Goal: Transaction & Acquisition: Purchase product/service

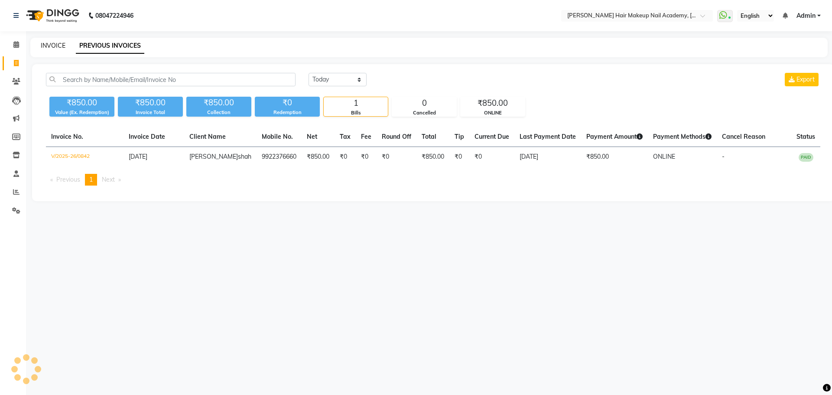
click at [56, 44] on link "INVOICE" at bounding box center [53, 46] width 25 height 8
select select "service"
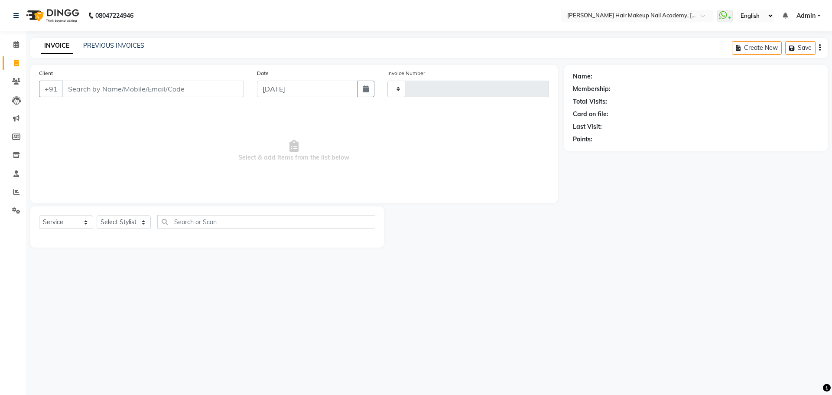
type input "0843"
select select "3468"
click at [90, 91] on input "Client" at bounding box center [152, 89] width 181 height 16
click at [142, 223] on select "Select Stylist Abhimanyu [PERSON_NAME] Arjun [PERSON_NAME] Kiran [PERSON_NAME] …" at bounding box center [124, 221] width 54 height 13
select select "88142"
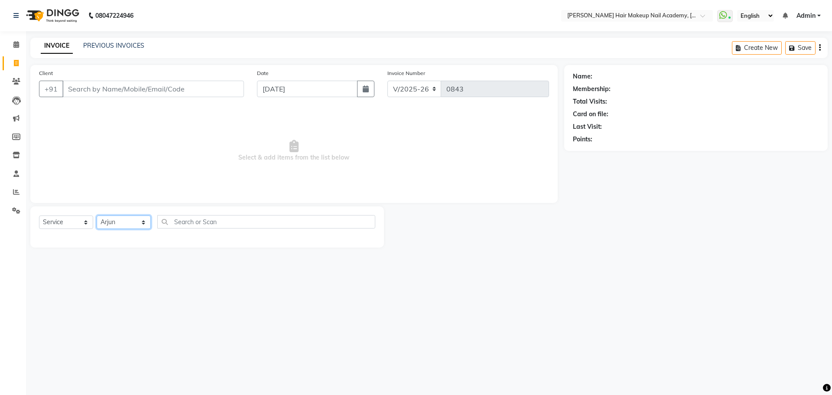
click at [97, 215] on select "Select Stylist Abhimanyu [PERSON_NAME] Arjun [PERSON_NAME] Kiran [PERSON_NAME] …" at bounding box center [124, 221] width 54 height 13
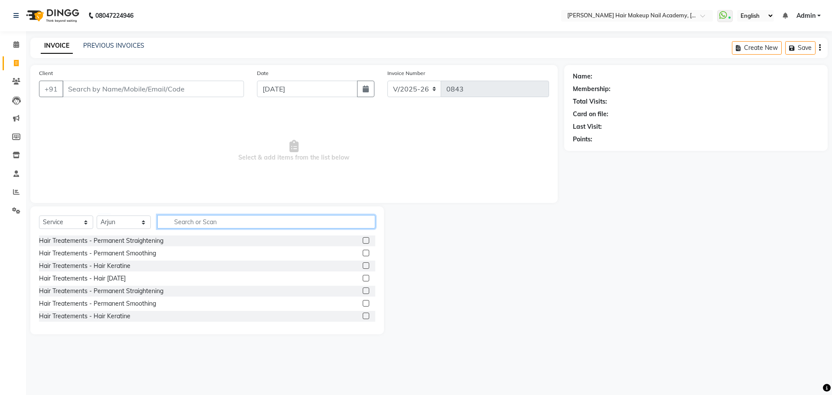
click at [200, 220] on input "text" at bounding box center [266, 221] width 218 height 13
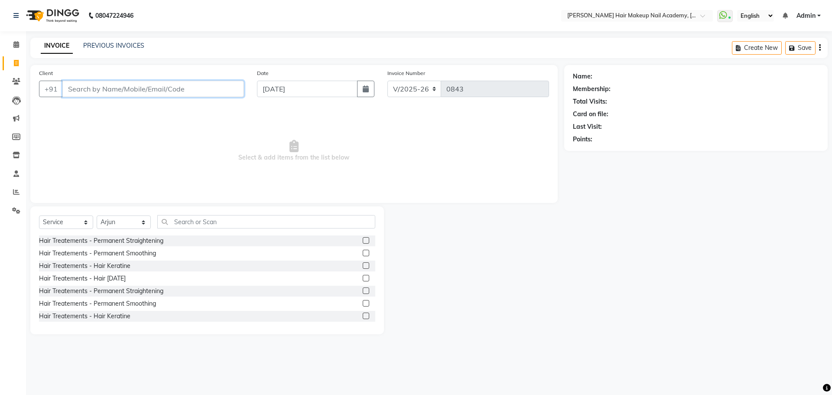
click at [154, 91] on input "Client" at bounding box center [152, 89] width 181 height 16
type input "9011367011"
click at [219, 88] on span "Add Client" at bounding box center [221, 88] width 34 height 9
select select "22"
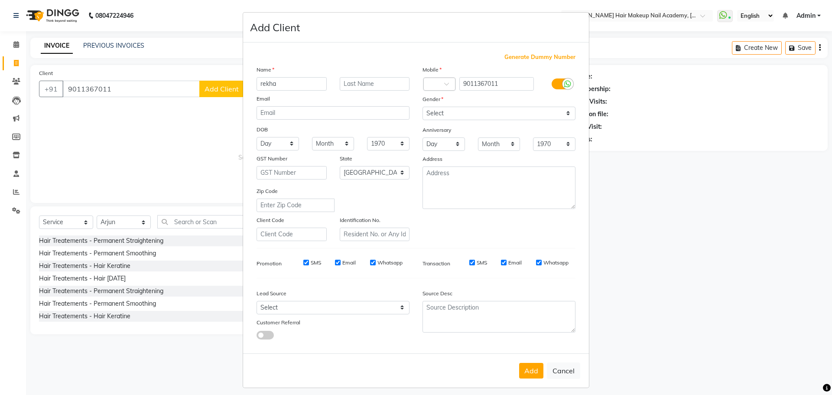
type input "rekha"
click at [456, 115] on select "Select [DEMOGRAPHIC_DATA] [DEMOGRAPHIC_DATA] Other Prefer Not To Say" at bounding box center [498, 113] width 153 height 13
select select "[DEMOGRAPHIC_DATA]"
click at [422, 107] on select "Select [DEMOGRAPHIC_DATA] [DEMOGRAPHIC_DATA] Other Prefer Not To Say" at bounding box center [498, 113] width 153 height 13
click at [529, 371] on button "Add" at bounding box center [531, 371] width 24 height 16
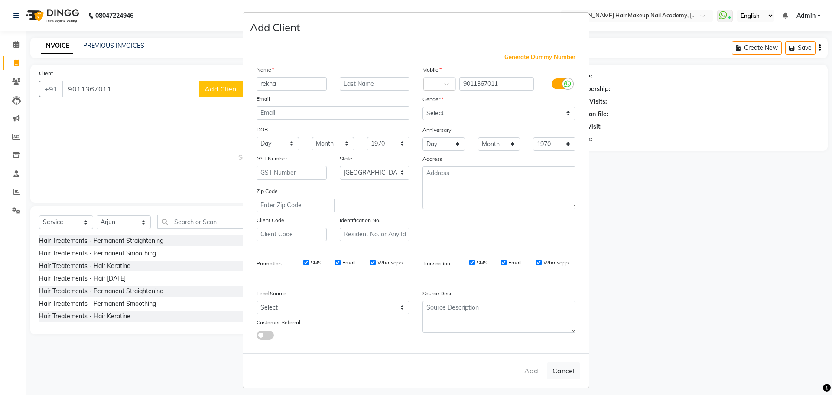
click at [533, 372] on div "Add Cancel" at bounding box center [416, 370] width 346 height 34
click at [634, 259] on ngb-modal-window "Add Client Generate Dummy Number Name rekha Email DOB Day 01 02 03 04 05 06 07 …" at bounding box center [416, 197] width 832 height 395
click at [528, 371] on div "Add Cancel" at bounding box center [416, 370] width 346 height 34
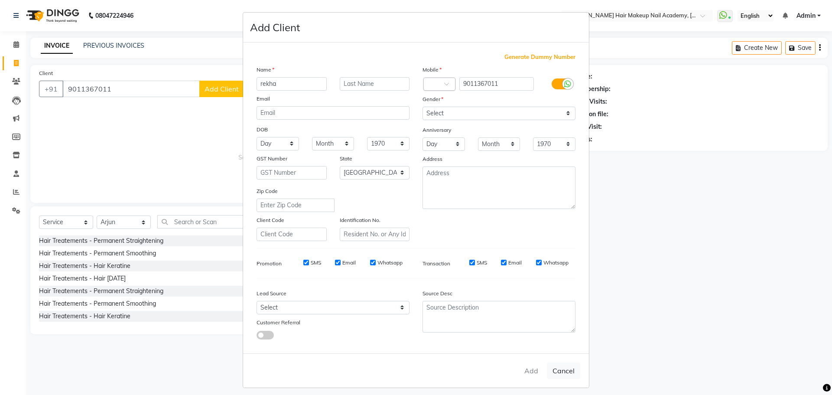
click at [444, 88] on span at bounding box center [449, 86] width 11 height 9
click at [444, 85] on span at bounding box center [449, 86] width 11 height 9
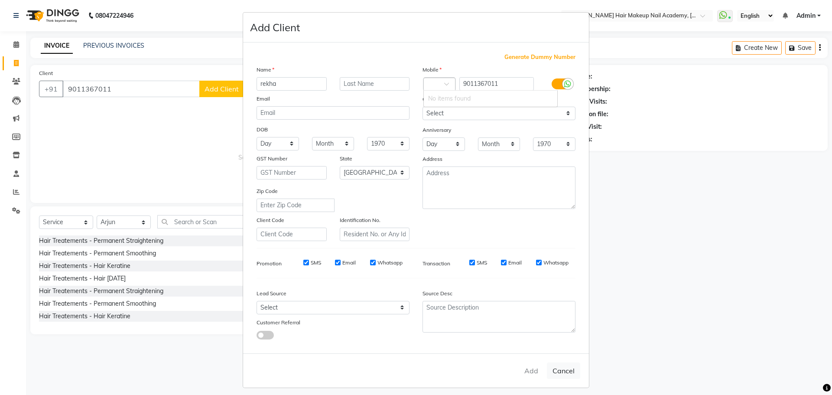
click at [444, 85] on span at bounding box center [449, 86] width 11 height 9
click at [637, 234] on ngb-modal-window "Add Client Generate Dummy Number Name rekha Email DOB Day 01 02 03 04 05 06 07 …" at bounding box center [416, 197] width 832 height 395
click at [564, 376] on button "Cancel" at bounding box center [563, 370] width 33 height 16
select select
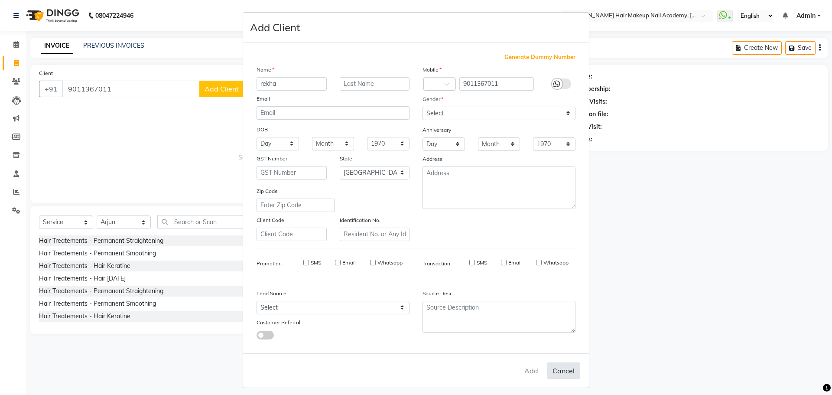
select select
select select "null"
select select
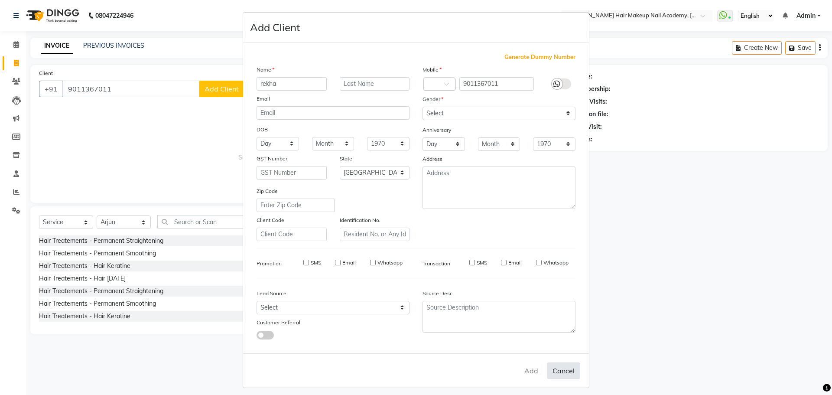
select select
checkbox input "false"
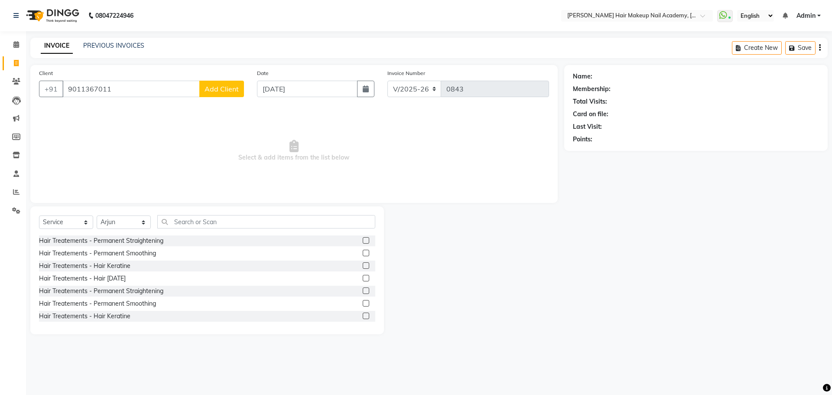
click at [235, 100] on div "Client +91 9011367011 Add Client" at bounding box center [141, 86] width 218 height 36
click at [232, 97] on button "Add Client" at bounding box center [221, 89] width 45 height 16
select select "22"
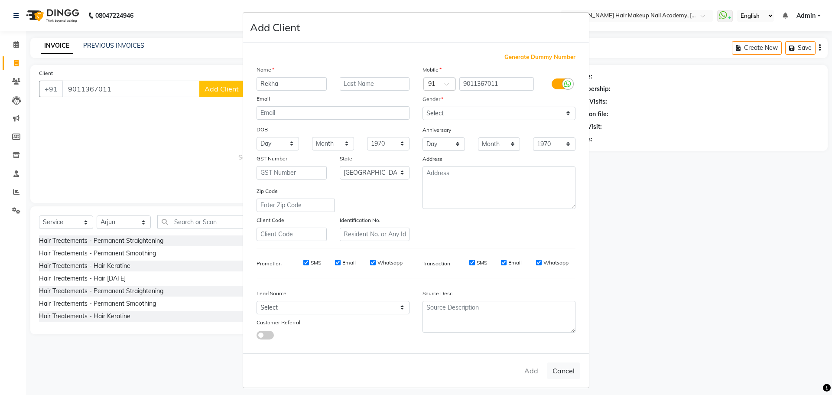
type input "Rekha"
click at [476, 116] on select "Select [DEMOGRAPHIC_DATA] [DEMOGRAPHIC_DATA] Other Prefer Not To Say" at bounding box center [498, 113] width 153 height 13
select select "[DEMOGRAPHIC_DATA]"
click at [422, 107] on select "Select [DEMOGRAPHIC_DATA] [DEMOGRAPHIC_DATA] Other Prefer Not To Say" at bounding box center [498, 113] width 153 height 13
click at [528, 371] on div "Add Cancel" at bounding box center [416, 370] width 346 height 34
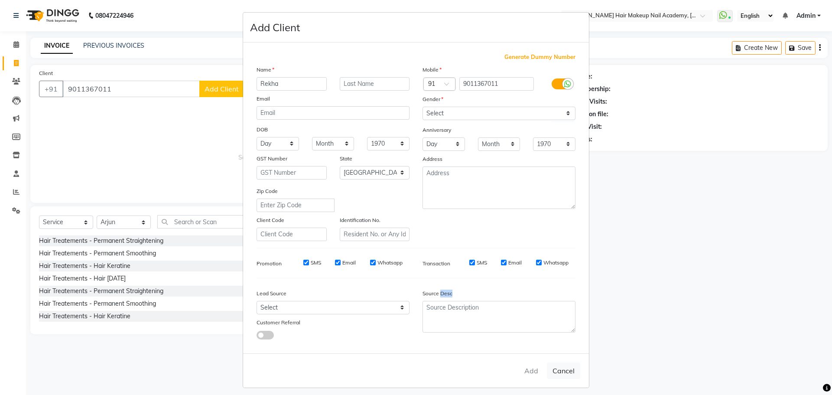
click at [528, 371] on div "Add Cancel" at bounding box center [416, 370] width 346 height 34
click at [529, 372] on div "Add Cancel" at bounding box center [416, 370] width 346 height 34
click at [566, 373] on button "Cancel" at bounding box center [563, 370] width 33 height 16
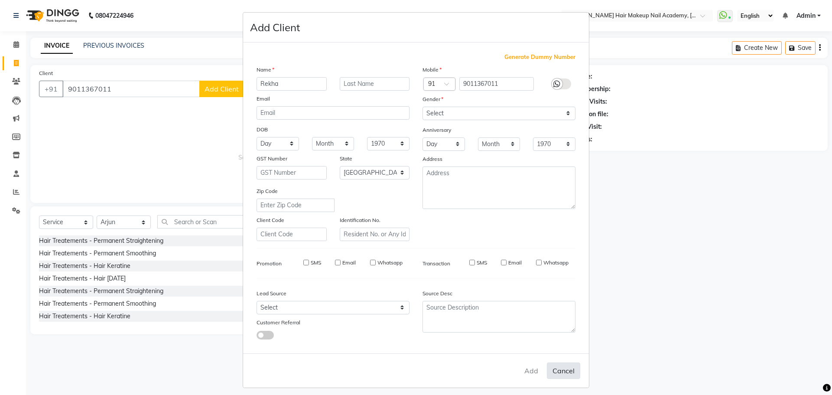
select select
select select "null"
select select
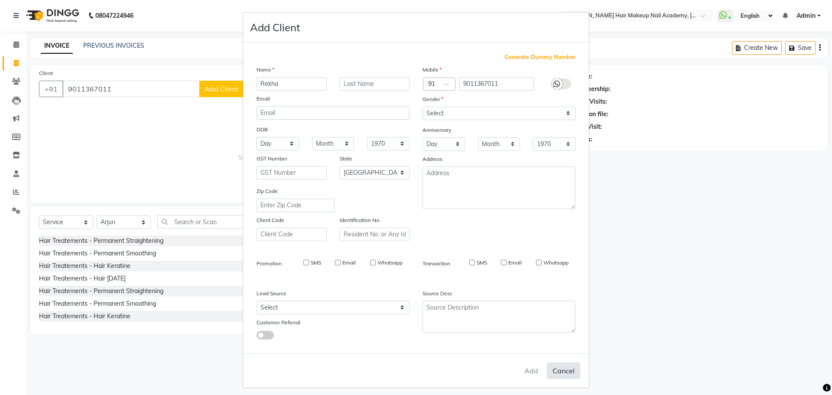
select select
checkbox input "false"
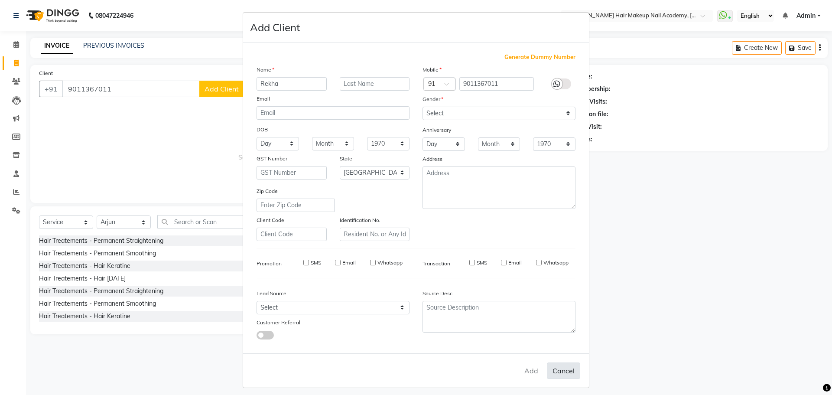
checkbox input "false"
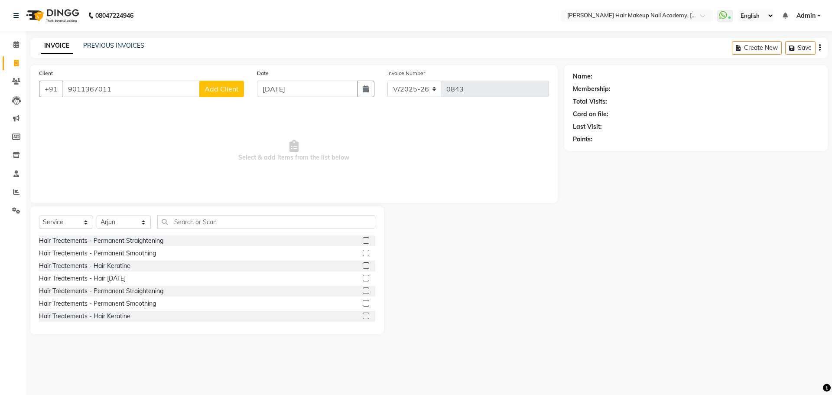
click at [104, 51] on div "INVOICE PREVIOUS INVOICES" at bounding box center [92, 46] width 124 height 10
click at [111, 45] on link "PREVIOUS INVOICES" at bounding box center [113, 46] width 61 height 8
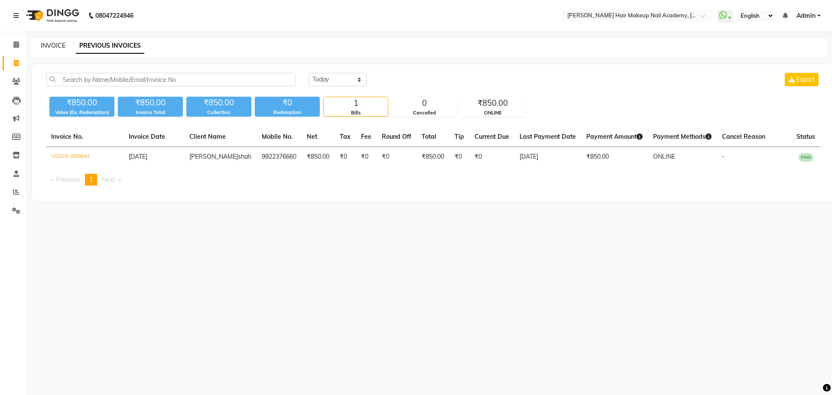
click at [49, 45] on link "INVOICE" at bounding box center [53, 46] width 25 height 8
select select "3468"
select select "service"
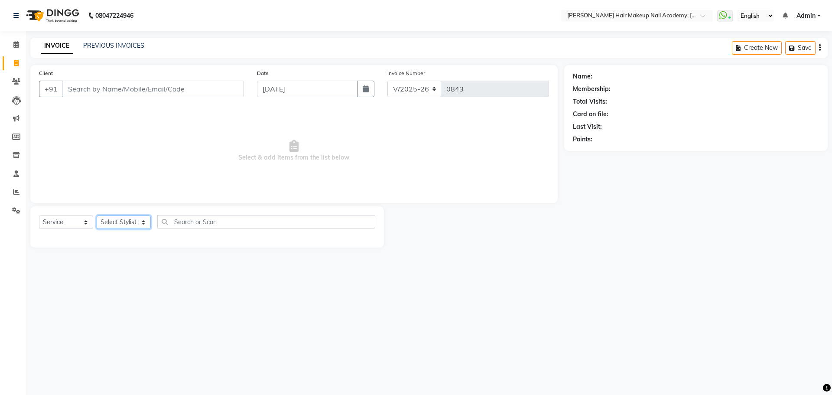
click at [128, 220] on select "Select Stylist Abhimanyu [PERSON_NAME] Arjun [PERSON_NAME] Kiran [PERSON_NAME] …" at bounding box center [124, 221] width 54 height 13
select select "88142"
click at [97, 215] on select "Select Stylist Abhimanyu [PERSON_NAME] Arjun [PERSON_NAME] Kiran [PERSON_NAME] …" at bounding box center [124, 221] width 54 height 13
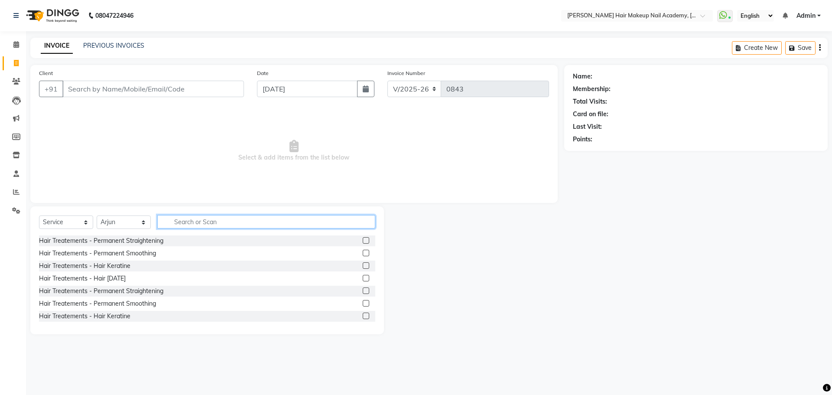
click at [215, 222] on input "text" at bounding box center [266, 221] width 218 height 13
type input "was"
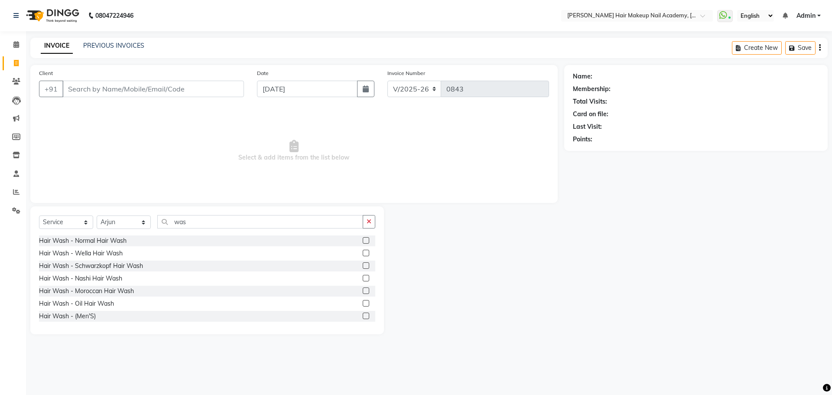
click at [363, 266] on label at bounding box center [366, 265] width 6 height 6
click at [363, 266] on input "checkbox" at bounding box center [366, 266] width 6 height 6
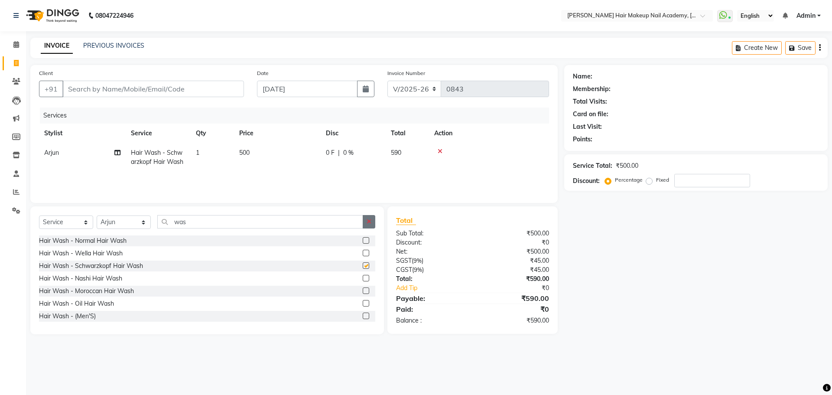
checkbox input "false"
click at [367, 223] on icon "button" at bounding box center [368, 221] width 5 height 6
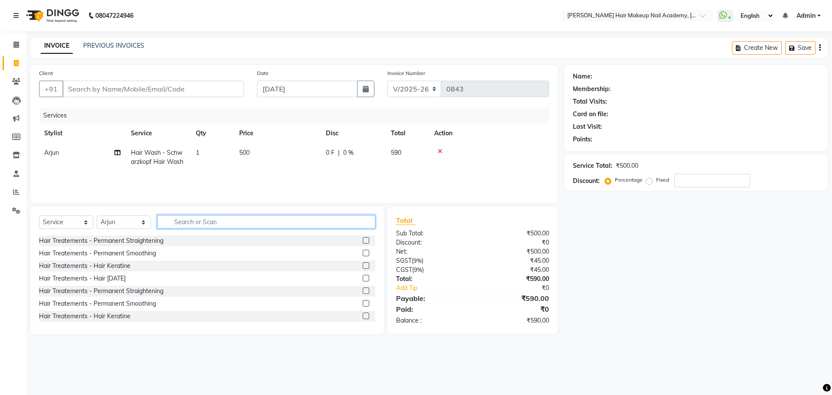
click at [367, 223] on input "text" at bounding box center [266, 221] width 218 height 13
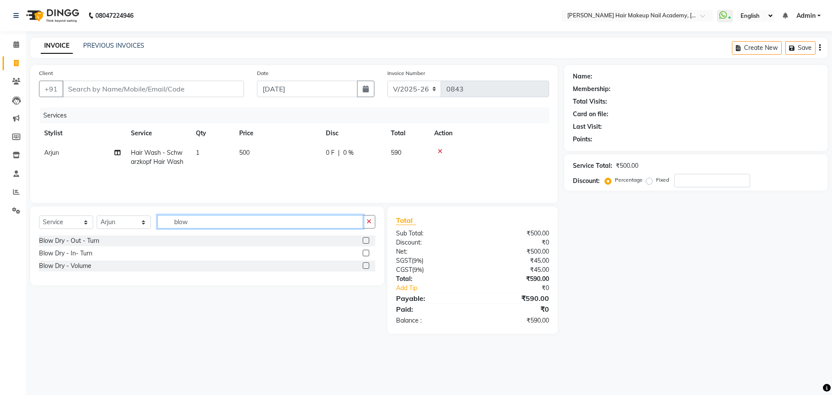
type input "blow"
click at [368, 240] on label at bounding box center [366, 240] width 6 height 6
click at [368, 240] on input "checkbox" at bounding box center [366, 241] width 6 height 6
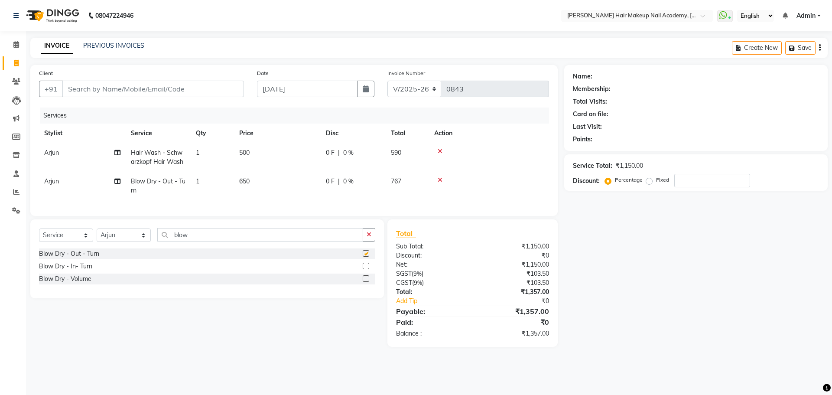
checkbox input "false"
click at [370, 241] on button "button" at bounding box center [369, 234] width 13 height 13
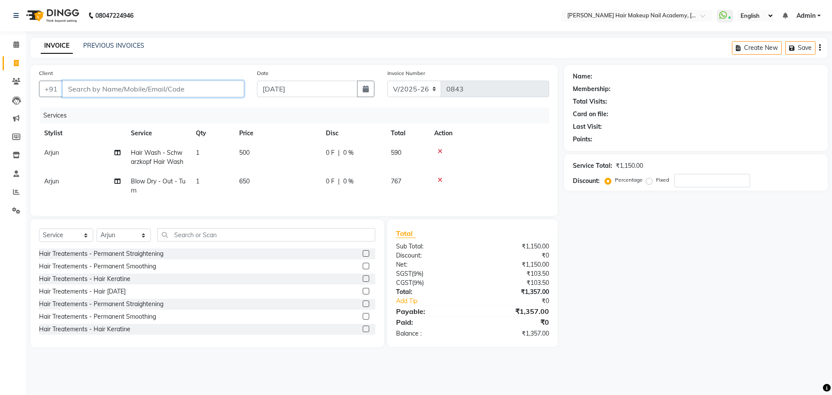
click at [165, 89] on input "Client" at bounding box center [152, 89] width 181 height 16
click at [158, 90] on input "Client" at bounding box center [152, 89] width 181 height 16
type input "9"
type input "0"
type input "9011367011"
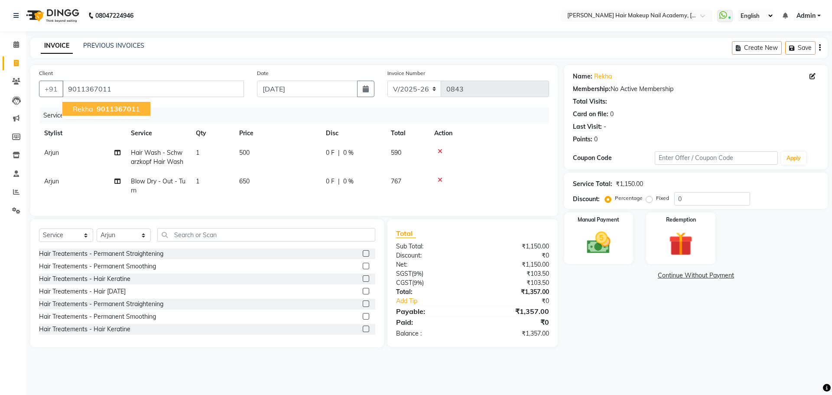
click at [125, 104] on span "901136701" at bounding box center [116, 108] width 39 height 9
click at [820, 48] on icon "button" at bounding box center [820, 48] width 2 height 0
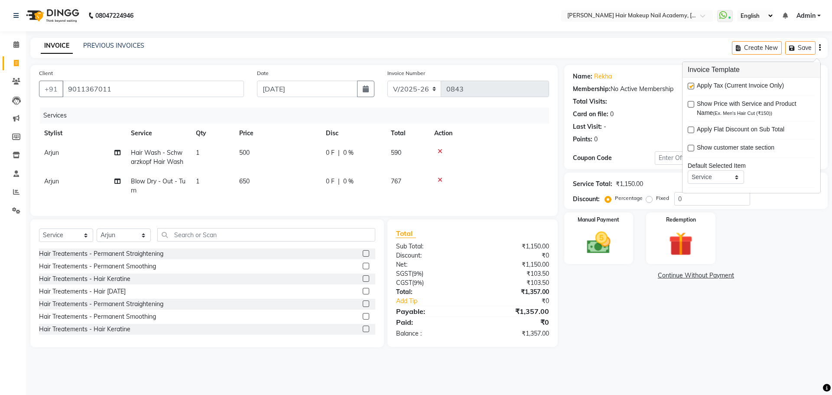
click at [689, 85] on label at bounding box center [690, 86] width 6 height 6
click at [689, 85] on input "checkbox" at bounding box center [690, 87] width 6 height 6
checkbox input "false"
click at [608, 340] on div "Name: Rekha Membership: No Active Membership Total Visits: Card on file: 0 Last…" at bounding box center [699, 206] width 270 height 282
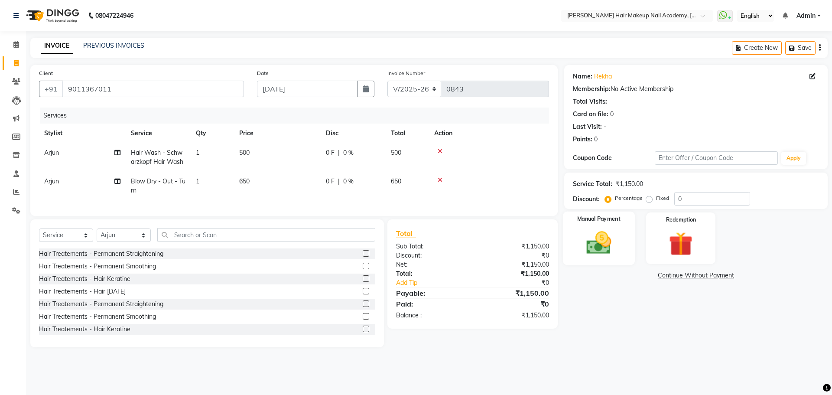
click at [611, 246] on img at bounding box center [598, 242] width 40 height 29
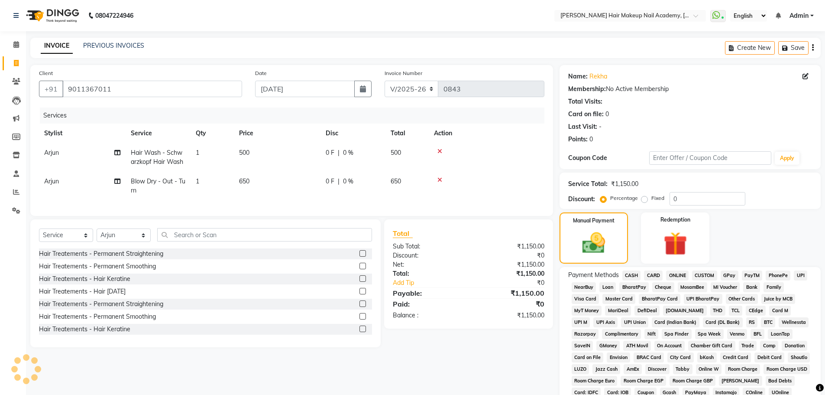
click at [626, 275] on span "CASH" at bounding box center [631, 275] width 19 height 10
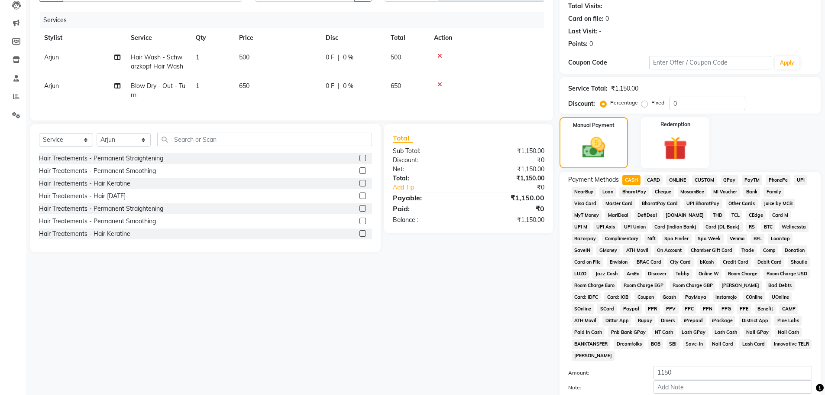
scroll to position [176, 0]
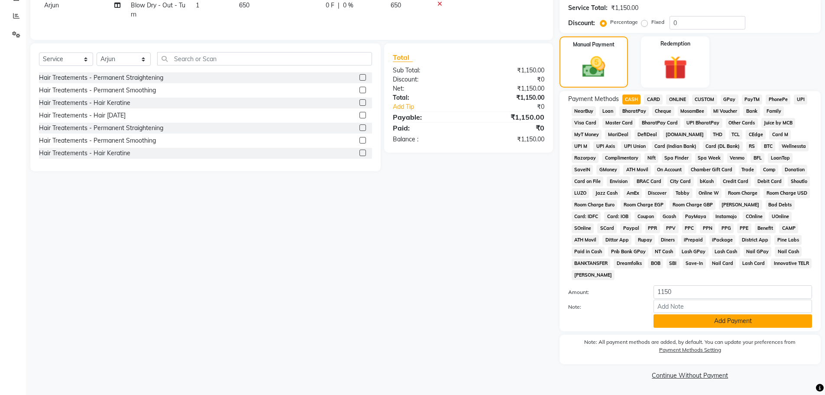
click at [655, 317] on button "Add Payment" at bounding box center [733, 320] width 159 height 13
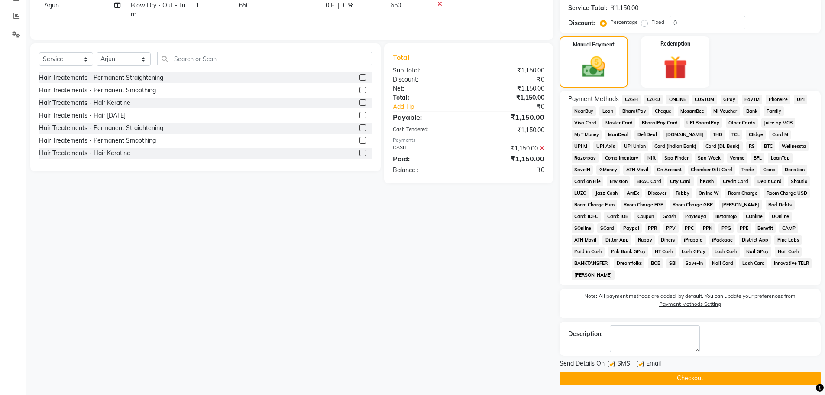
scroll to position [179, 0]
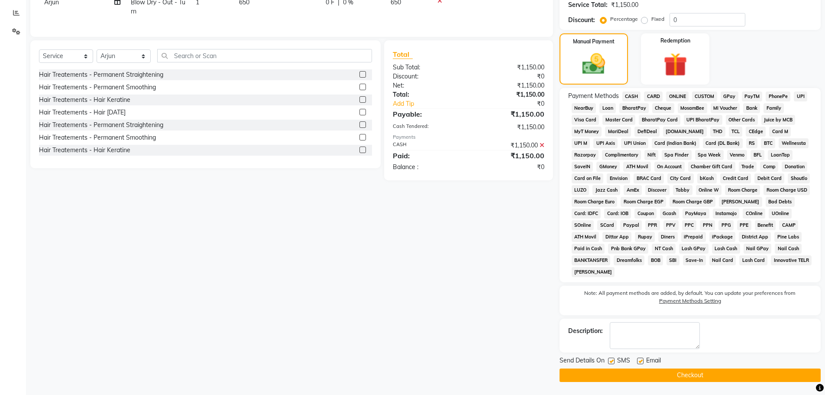
click at [678, 366] on div "Send Details On SMS Email" at bounding box center [690, 361] width 261 height 11
click at [679, 373] on button "Checkout" at bounding box center [690, 374] width 261 height 13
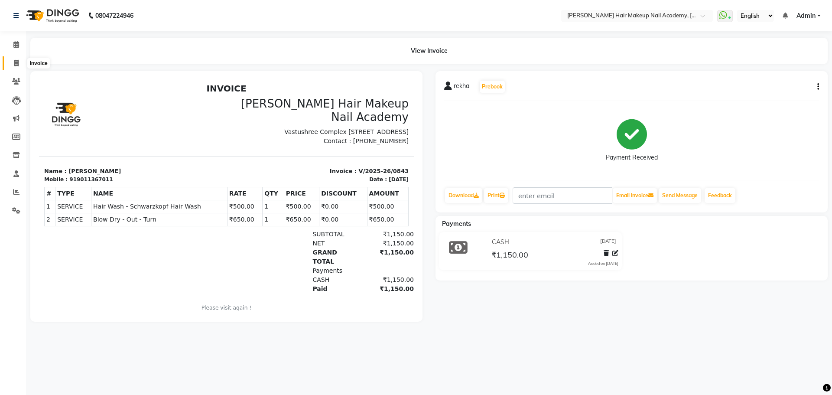
click at [13, 64] on span at bounding box center [16, 63] width 15 height 10
select select "service"
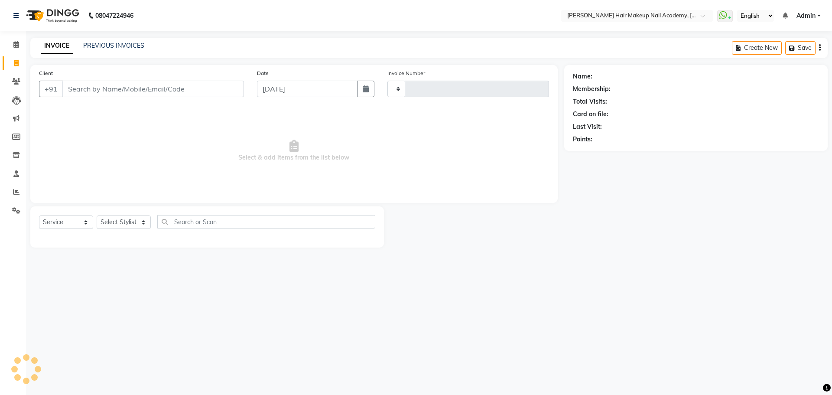
type input "0844"
select select "3468"
click at [124, 46] on link "PREVIOUS INVOICES" at bounding box center [113, 46] width 61 height 8
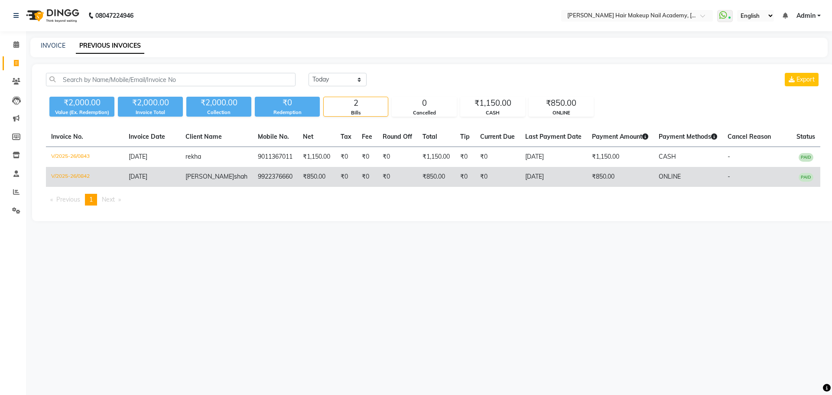
click at [438, 173] on td "₹850.00" at bounding box center [436, 177] width 38 height 20
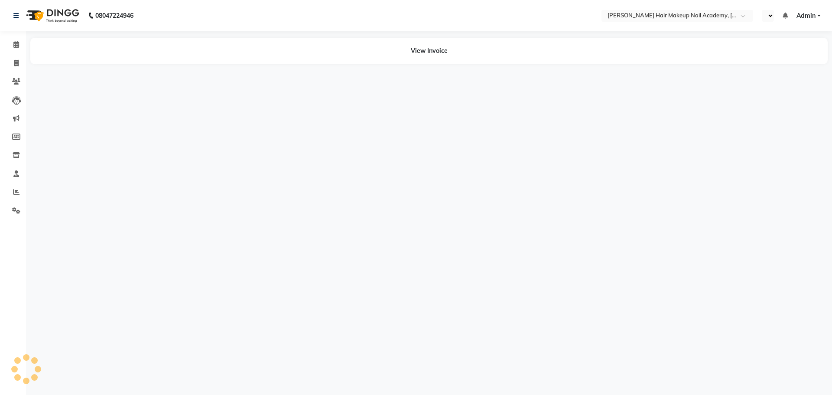
select select "en"
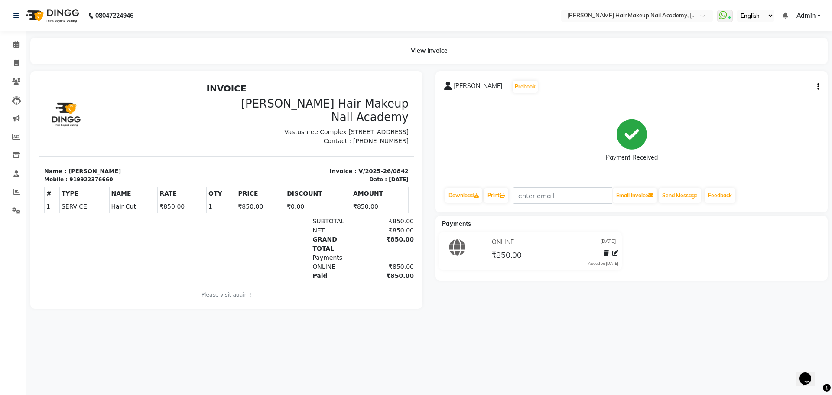
click at [818, 83] on button "button" at bounding box center [815, 86] width 5 height 9
click at [793, 96] on div "Edit Invoice" at bounding box center [774, 97] width 59 height 11
select select "service"
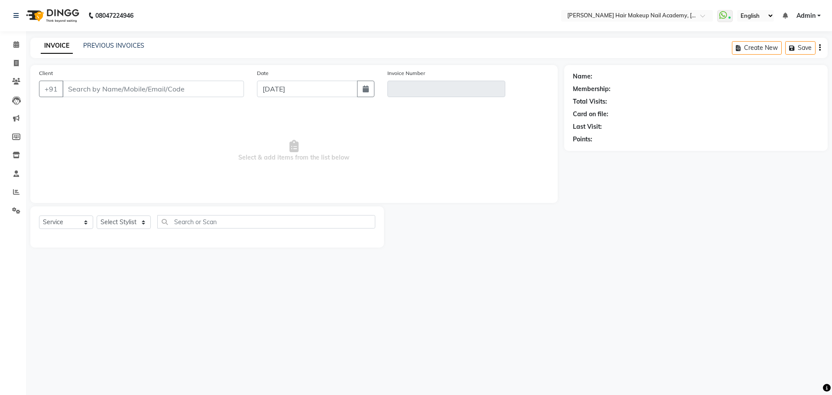
type input "9922376660"
type input "V/2025-26/0842"
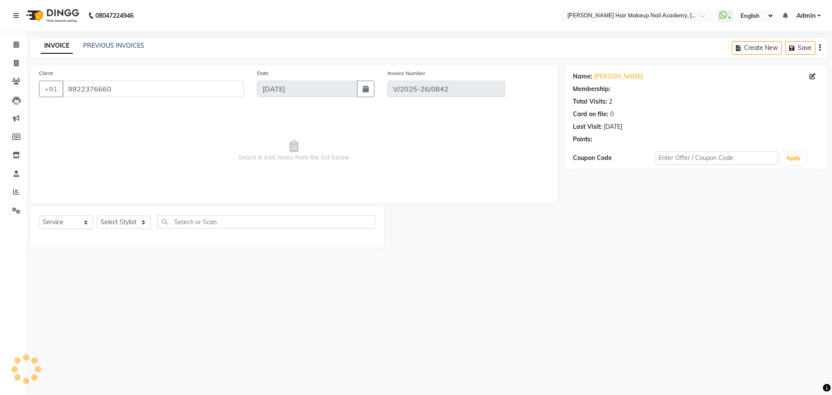
select select "select"
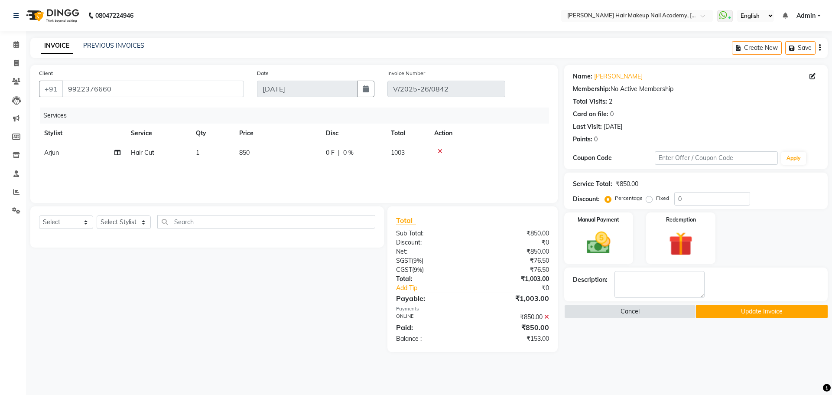
click at [547, 317] on icon at bounding box center [546, 317] width 5 height 6
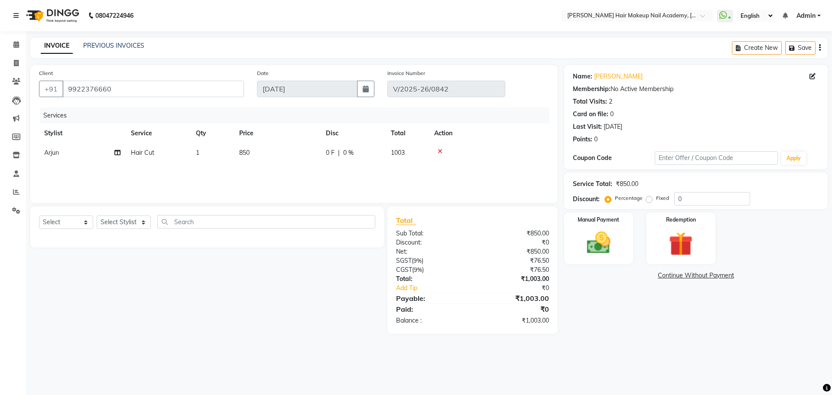
click at [820, 48] on icon "button" at bounding box center [820, 48] width 2 height 0
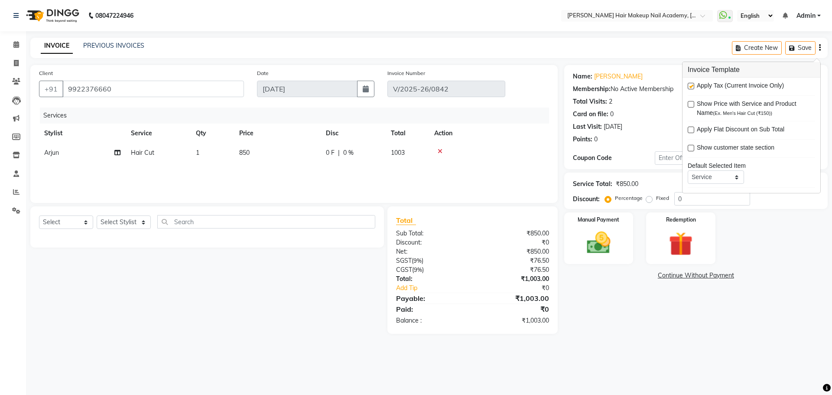
click at [692, 86] on label at bounding box center [690, 86] width 6 height 6
click at [692, 86] on input "checkbox" at bounding box center [690, 87] width 6 height 6
checkbox input "false"
drag, startPoint x: 643, startPoint y: 285, endPoint x: 633, endPoint y: 282, distance: 10.5
click at [641, 285] on div "Name: [PERSON_NAME] Membership: No Active Membership Total Visits: 2 Card on fi…" at bounding box center [699, 190] width 270 height 250
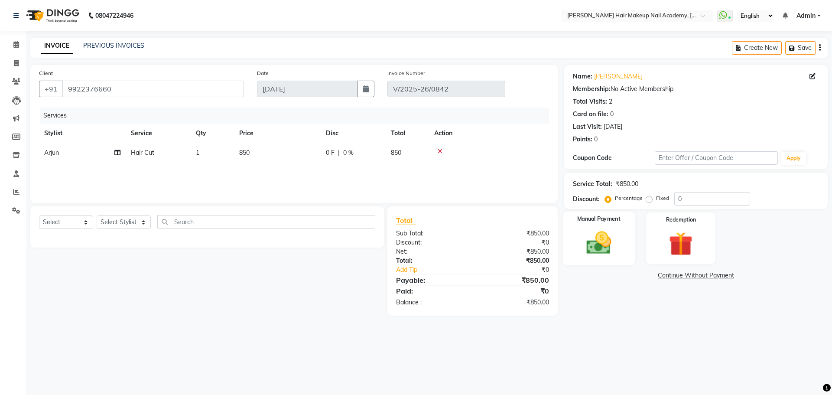
click at [618, 254] on img at bounding box center [598, 242] width 40 height 29
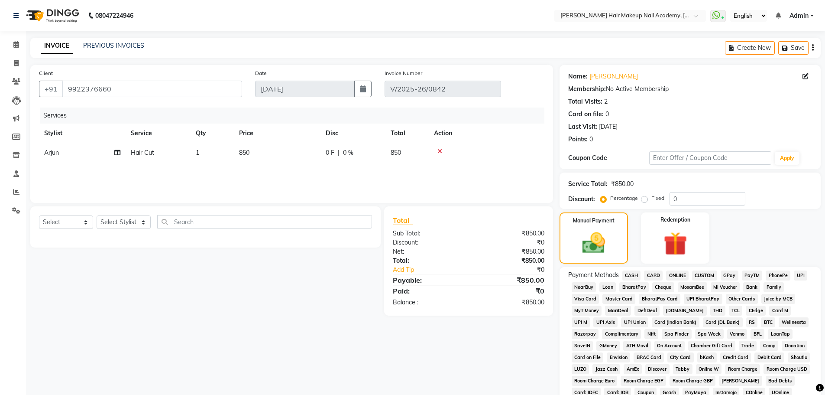
click at [728, 273] on span "GPay" at bounding box center [730, 275] width 18 height 10
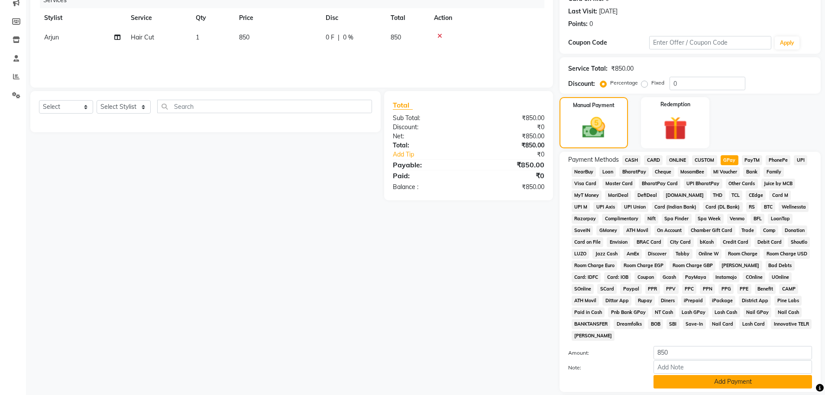
scroll to position [176, 0]
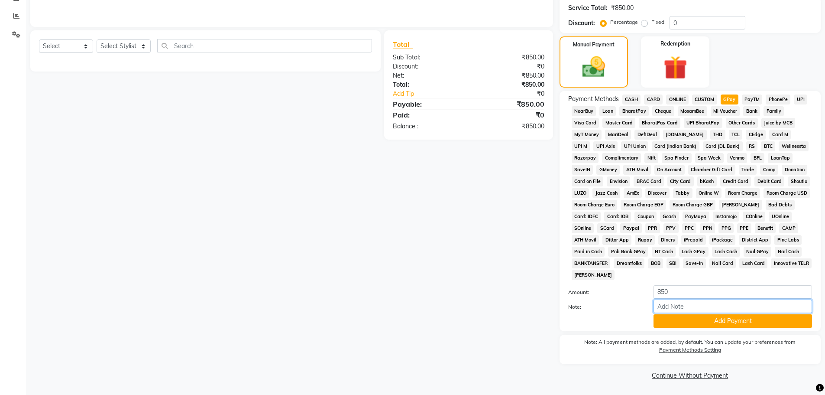
click at [731, 311] on input "Note:" at bounding box center [733, 305] width 159 height 13
type input "Atul gpay"
click at [729, 319] on button "Add Payment" at bounding box center [733, 320] width 159 height 13
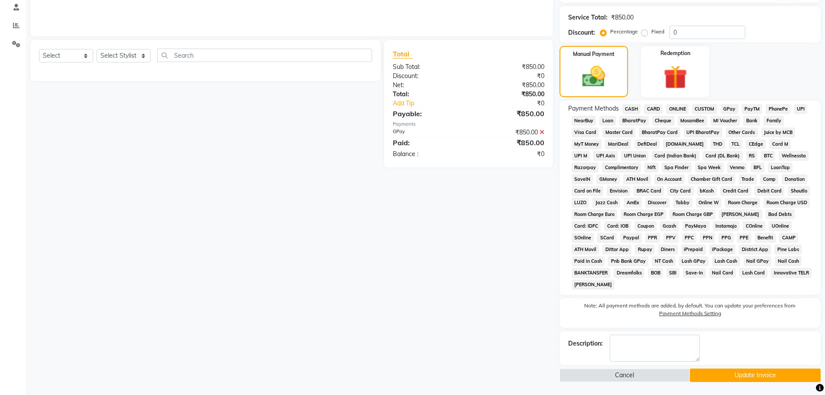
click at [712, 377] on button "Update Invoice" at bounding box center [755, 374] width 131 height 13
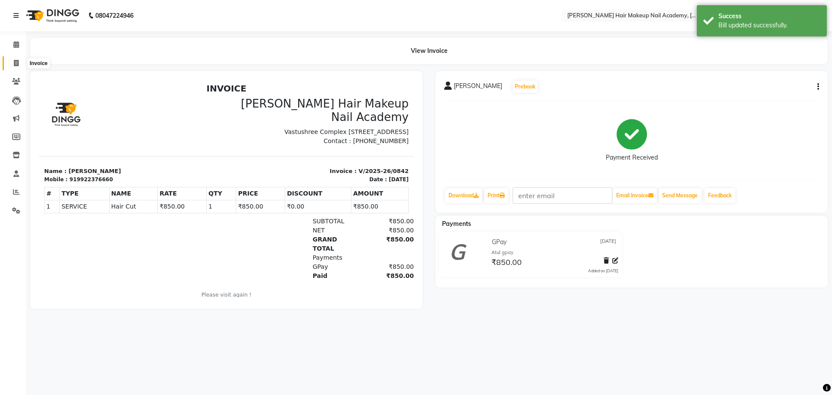
drag, startPoint x: 21, startPoint y: 66, endPoint x: 32, endPoint y: 70, distance: 11.9
click at [21, 66] on span at bounding box center [16, 63] width 15 height 10
select select "service"
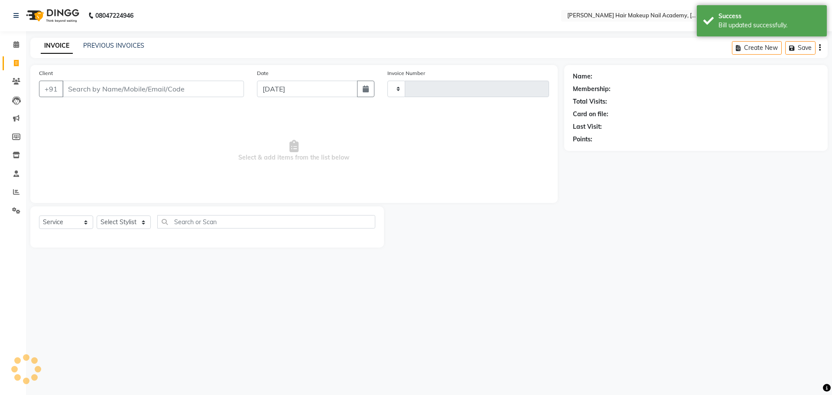
type input "0844"
select select "3468"
click at [119, 48] on link "PREVIOUS INVOICES" at bounding box center [113, 46] width 61 height 8
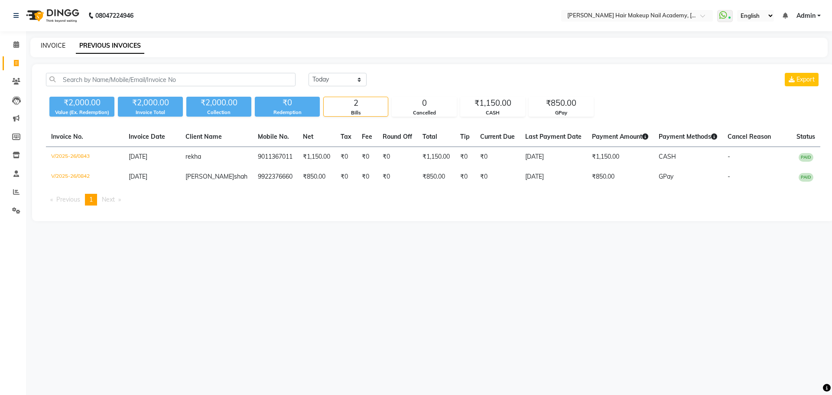
click at [58, 49] on link "INVOICE" at bounding box center [53, 46] width 25 height 8
select select "service"
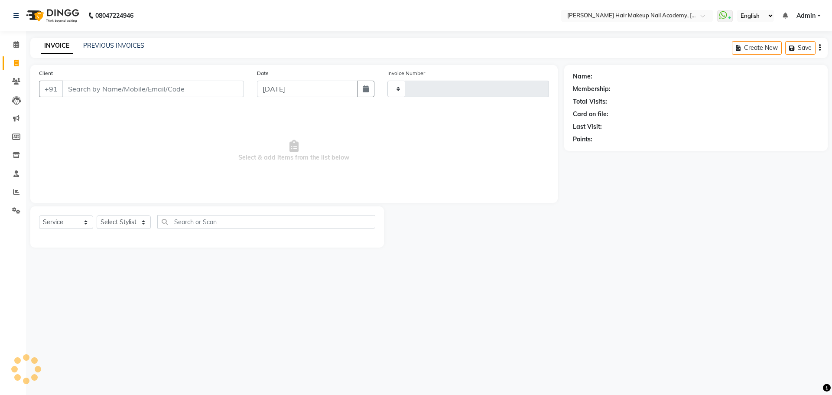
type input "0844"
select select "3468"
click at [132, 222] on select "Select Stylist Abhimanyu [PERSON_NAME] Arjun [PERSON_NAME] Kiran [PERSON_NAME] …" at bounding box center [124, 221] width 54 height 13
select select "15692"
click at [97, 215] on select "Select Stylist Abhimanyu [PERSON_NAME] Arjun [PERSON_NAME] Kiran [PERSON_NAME] …" at bounding box center [124, 221] width 54 height 13
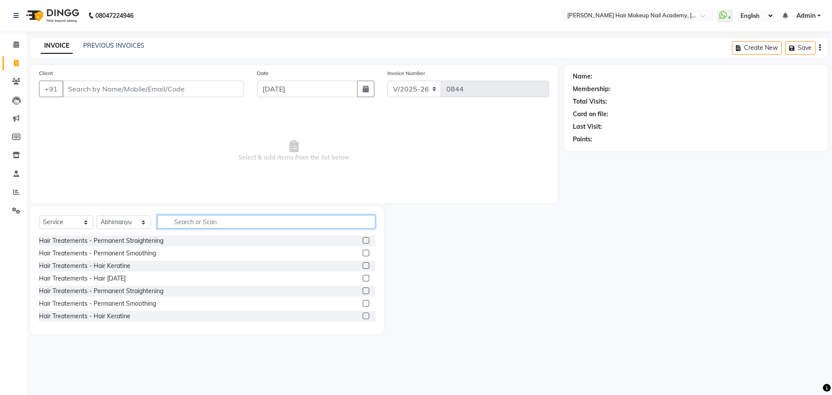
click at [188, 219] on input "text" at bounding box center [266, 221] width 218 height 13
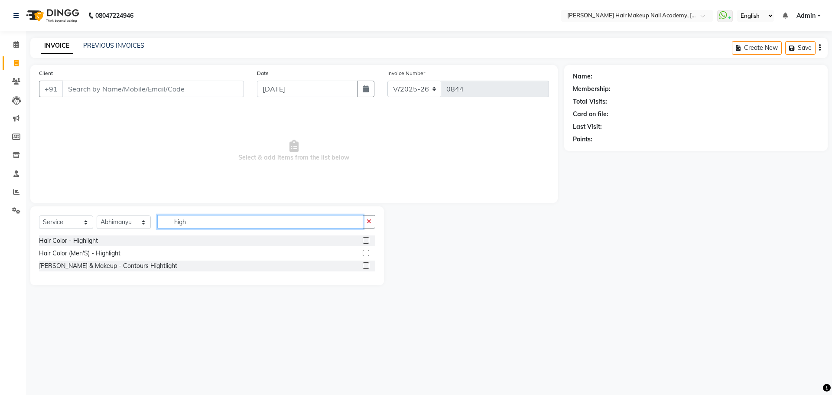
type input "high"
click at [368, 242] on label at bounding box center [366, 240] width 6 height 6
click at [368, 242] on input "checkbox" at bounding box center [366, 241] width 6 height 6
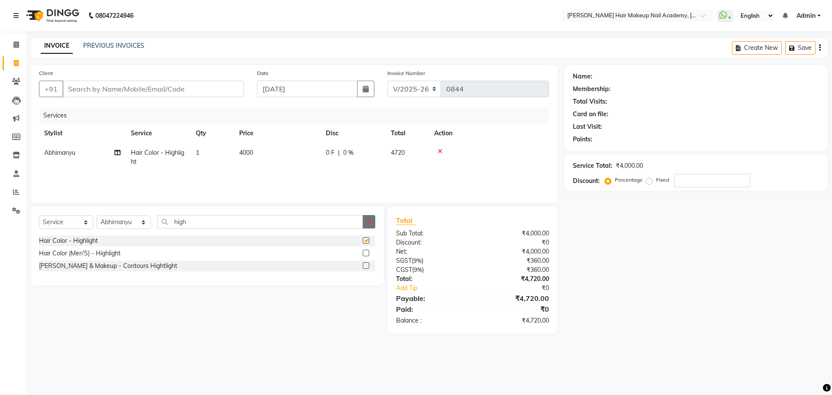
checkbox input "false"
click at [370, 225] on button "button" at bounding box center [369, 221] width 13 height 13
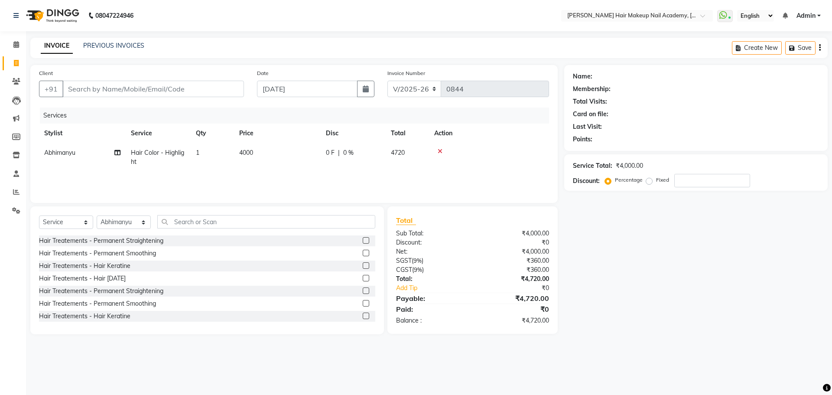
click at [315, 155] on td "4000" at bounding box center [277, 157] width 87 height 29
click at [315, 155] on input "4000" at bounding box center [318, 154] width 76 height 13
drag, startPoint x: 315, startPoint y: 155, endPoint x: 202, endPoint y: 143, distance: 113.6
click at [203, 144] on tr "Abhimanyu [PERSON_NAME] Arjun [PERSON_NAME] Kiran [PERSON_NAME] [MEDICAL_DATA] …" at bounding box center [294, 159] width 510 height 33
type input "13500"
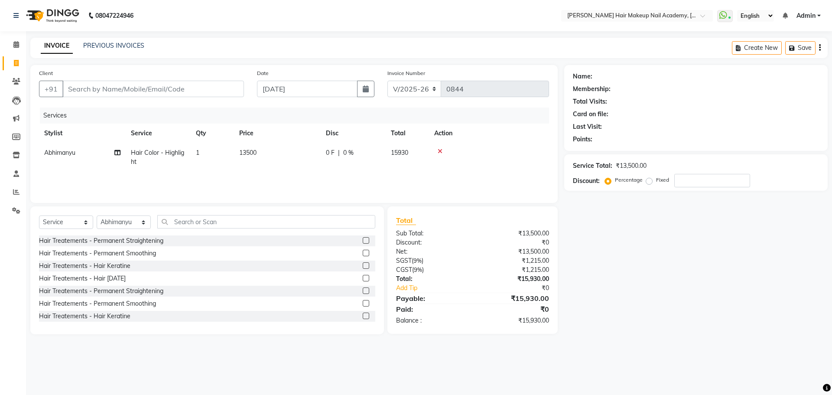
click at [736, 241] on div "Name: Membership: Total Visits: Card on file: Last Visit: Points: Service Total…" at bounding box center [699, 199] width 270 height 269
click at [820, 48] on icon "button" at bounding box center [820, 48] width 2 height 0
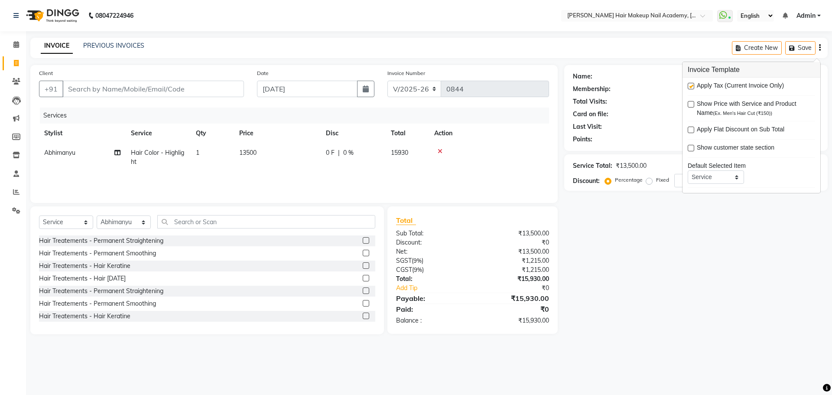
drag, startPoint x: 690, startPoint y: 86, endPoint x: 686, endPoint y: 99, distance: 13.9
click at [689, 88] on label at bounding box center [690, 86] width 6 height 6
click at [689, 88] on input "checkbox" at bounding box center [690, 87] width 6 height 6
checkbox input "false"
click at [699, 262] on div "Name: Membership: Total Visits: Card on file: Last Visit: Points: Service Total…" at bounding box center [699, 199] width 270 height 269
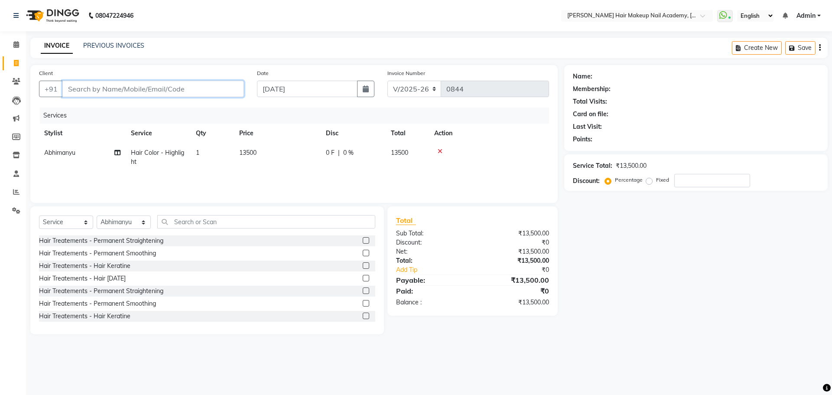
click at [144, 91] on input "Client" at bounding box center [152, 89] width 181 height 16
click at [211, 89] on input "Client" at bounding box center [152, 89] width 181 height 16
click at [216, 91] on input "Client" at bounding box center [152, 89] width 181 height 16
click at [173, 87] on input "Client" at bounding box center [152, 89] width 181 height 16
type input "b"
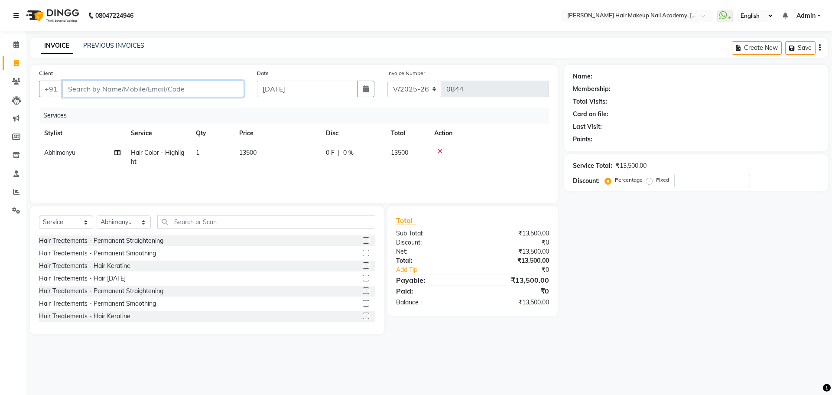
type input "0"
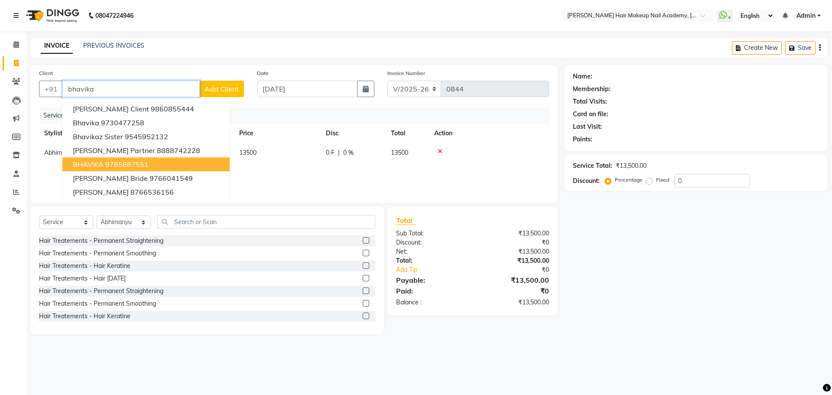
click at [139, 158] on button "[PERSON_NAME] 9765887551" at bounding box center [145, 164] width 167 height 14
type input "9765887551"
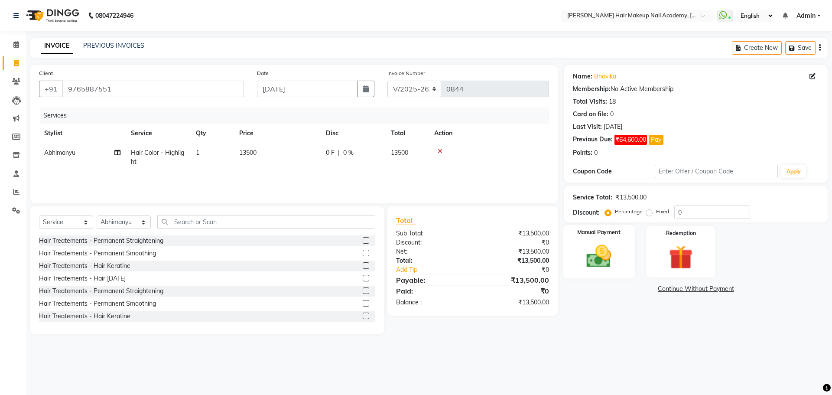
click at [616, 266] on img at bounding box center [598, 256] width 40 height 29
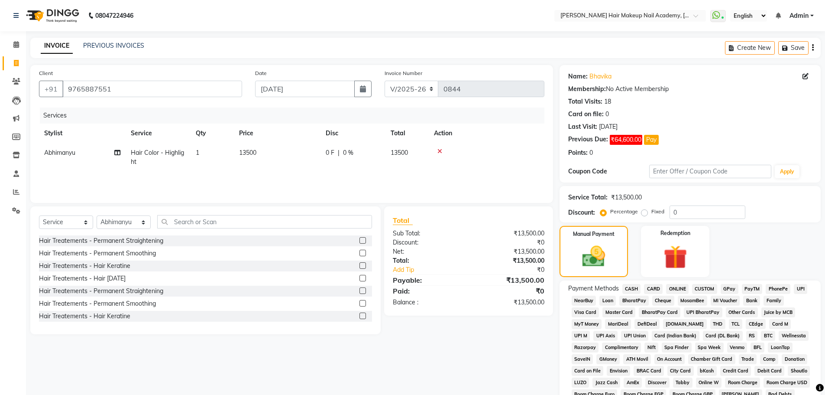
click at [630, 285] on span "CASH" at bounding box center [631, 289] width 19 height 10
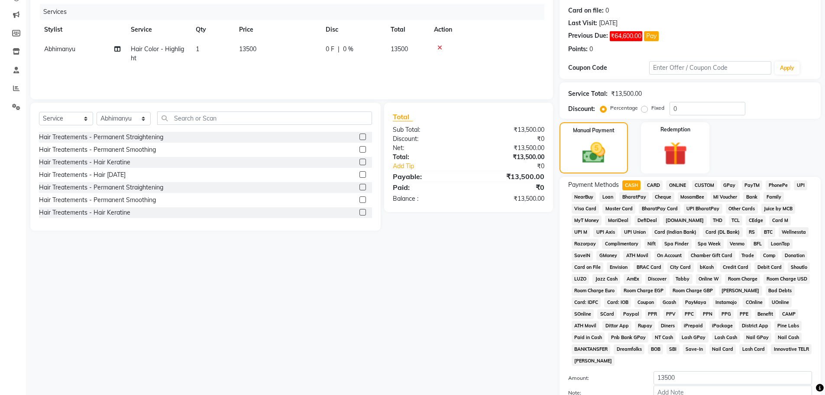
scroll to position [173, 0]
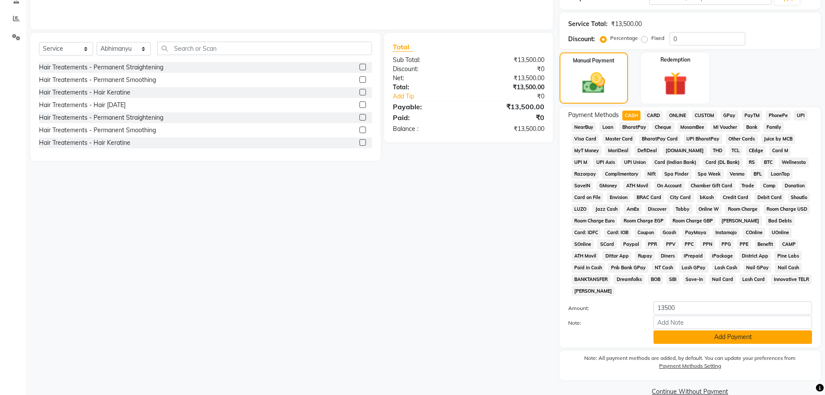
click at [677, 337] on button "Add Payment" at bounding box center [733, 336] width 159 height 13
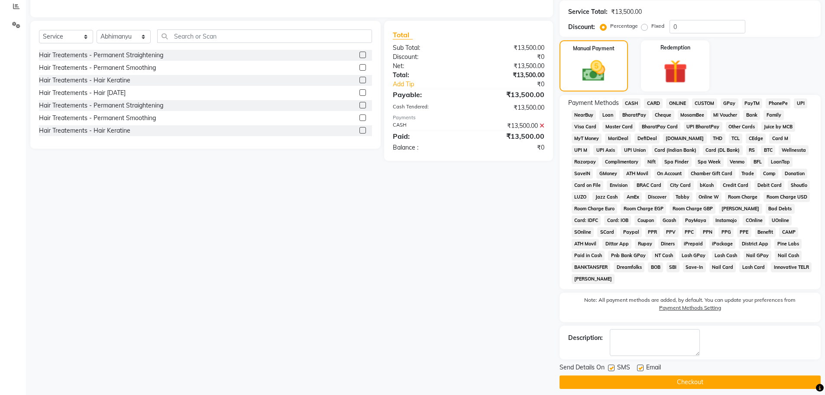
scroll to position [192, 0]
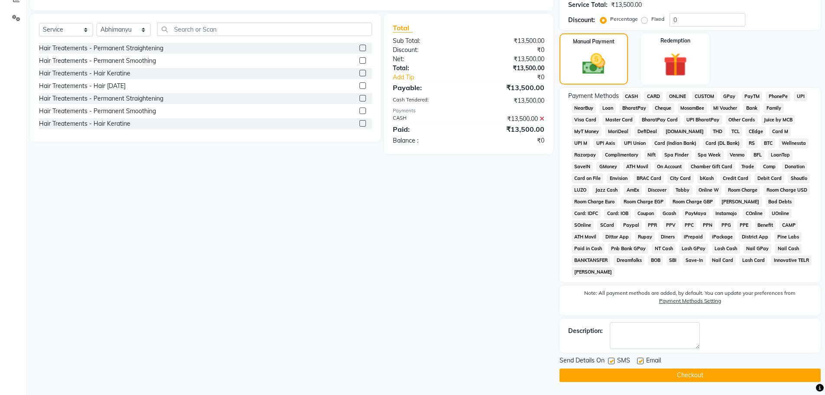
click at [687, 375] on button "Checkout" at bounding box center [690, 374] width 261 height 13
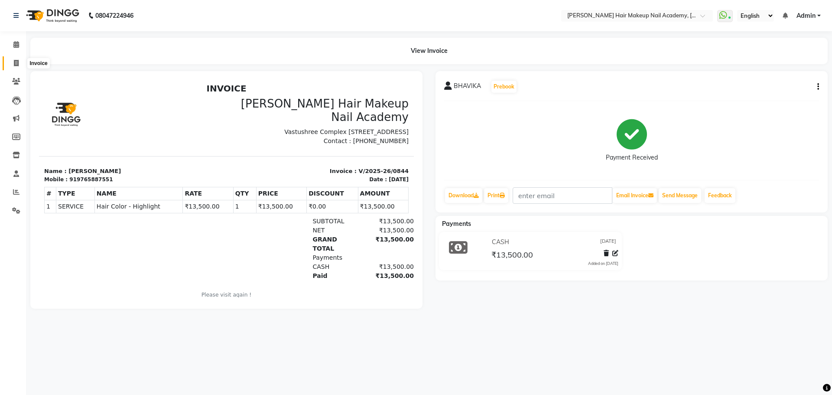
click at [13, 61] on span at bounding box center [16, 63] width 15 height 10
select select "3468"
select select "service"
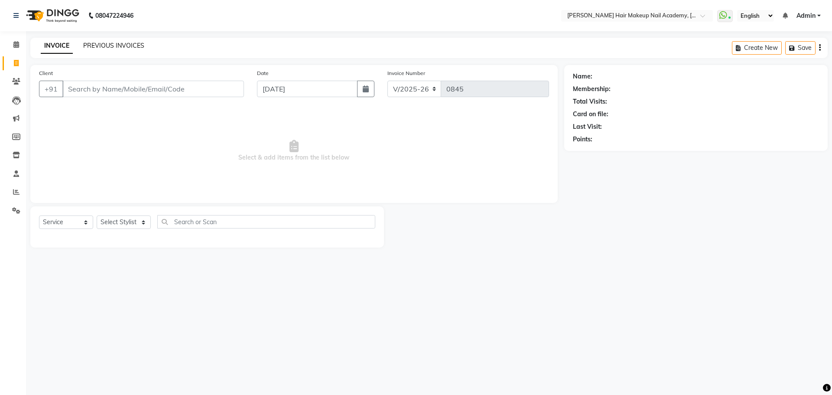
click at [104, 48] on link "PREVIOUS INVOICES" at bounding box center [113, 46] width 61 height 8
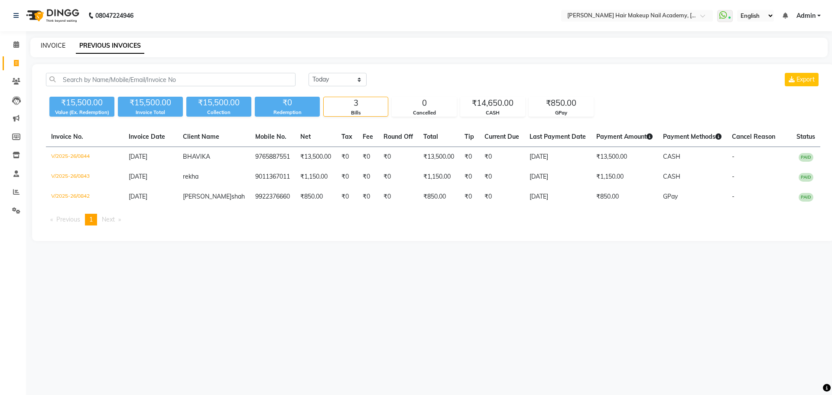
click at [52, 43] on link "INVOICE" at bounding box center [53, 46] width 25 height 8
select select "service"
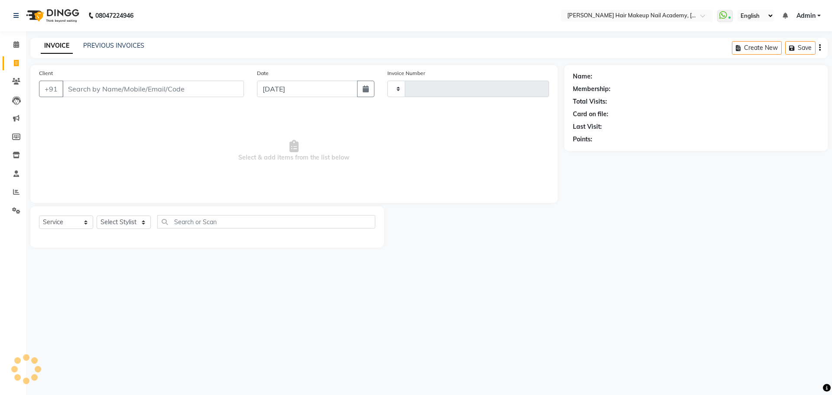
type input "0845"
select select "3468"
click at [124, 226] on select "Select Stylist Abhimanyu [PERSON_NAME] Arjun [PERSON_NAME] Kiran [PERSON_NAME] …" at bounding box center [124, 221] width 54 height 13
select select "88142"
click at [97, 215] on select "Select Stylist Abhimanyu [PERSON_NAME] Arjun [PERSON_NAME] Kiran [PERSON_NAME] …" at bounding box center [124, 221] width 54 height 13
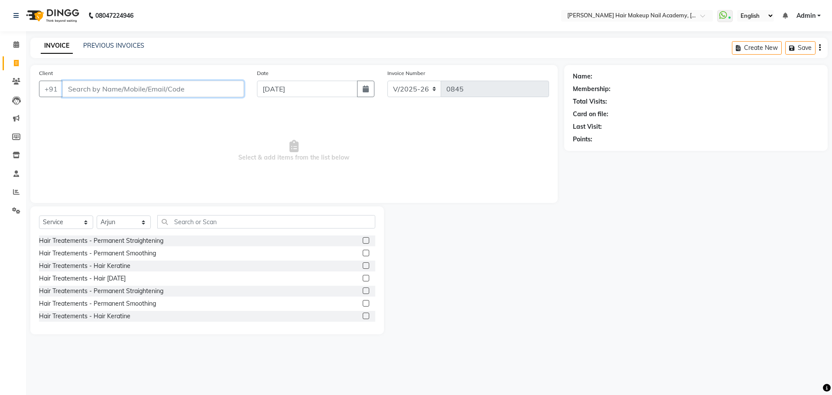
click at [179, 91] on input "Client" at bounding box center [152, 89] width 181 height 16
type input "7620917522"
click at [220, 91] on span "Add Client" at bounding box center [221, 88] width 34 height 9
select select "22"
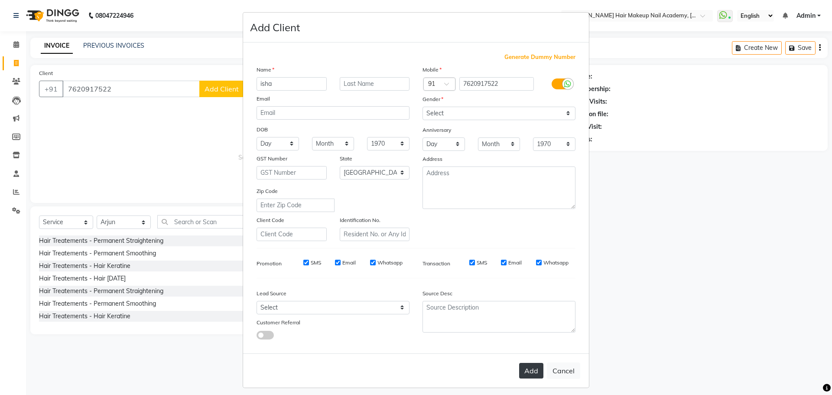
type input "isha"
click at [530, 371] on button "Add" at bounding box center [531, 371] width 24 height 16
click at [522, 111] on select "Select [DEMOGRAPHIC_DATA] [DEMOGRAPHIC_DATA] Other Prefer Not To Say" at bounding box center [498, 113] width 153 height 13
click at [422, 107] on select "Select [DEMOGRAPHIC_DATA] [DEMOGRAPHIC_DATA] Other Prefer Not To Say" at bounding box center [498, 113] width 153 height 13
click at [504, 156] on div "Address" at bounding box center [499, 160] width 166 height 12
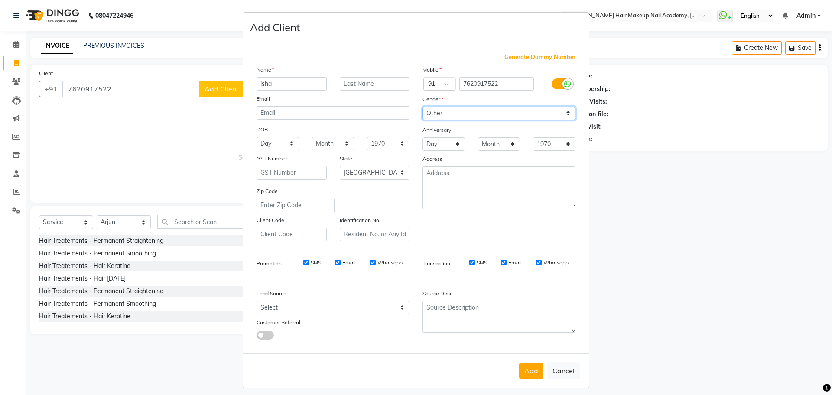
click at [506, 108] on select "Select [DEMOGRAPHIC_DATA] [DEMOGRAPHIC_DATA] Other Prefer Not To Say" at bounding box center [498, 113] width 153 height 13
select select "[DEMOGRAPHIC_DATA]"
click at [422, 107] on select "Select [DEMOGRAPHIC_DATA] [DEMOGRAPHIC_DATA] Other Prefer Not To Say" at bounding box center [498, 113] width 153 height 13
click at [530, 373] on button "Add" at bounding box center [531, 371] width 24 height 16
select select
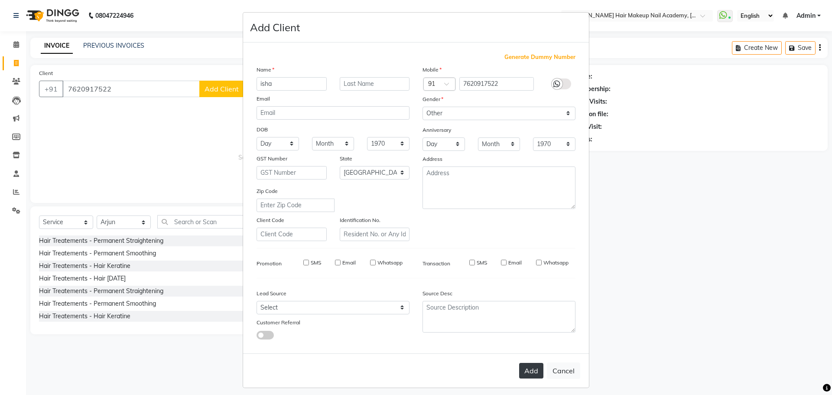
select select
select select "null"
select select
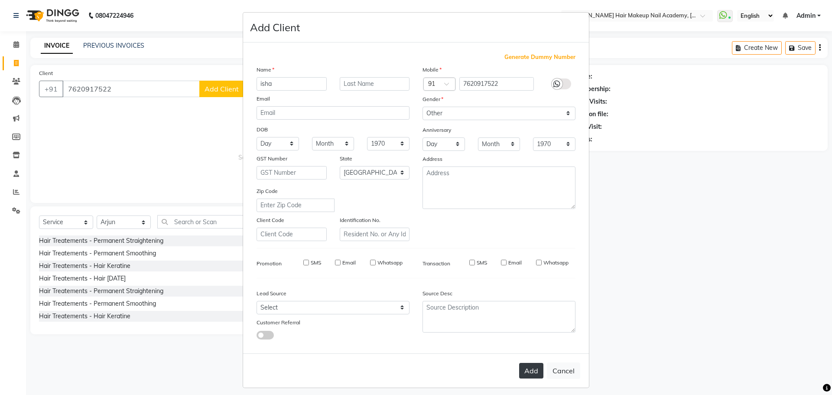
select select
checkbox input "false"
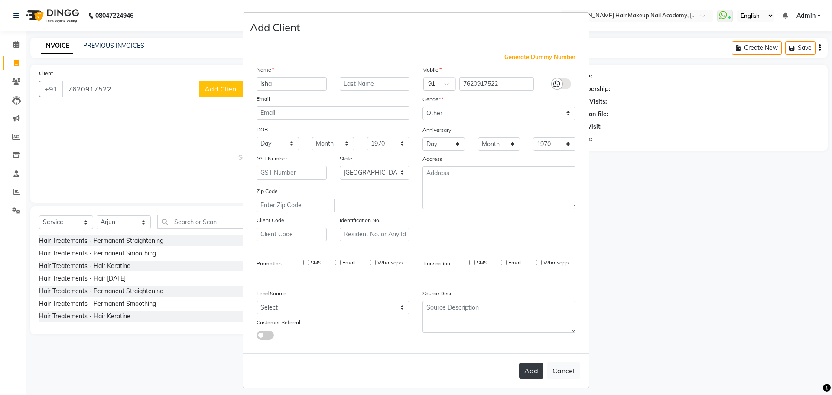
checkbox input "false"
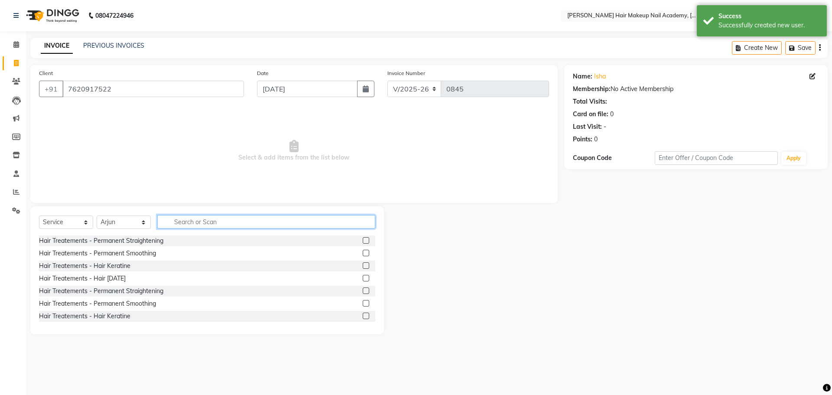
click at [215, 220] on input "text" at bounding box center [266, 221] width 218 height 13
type input "wash"
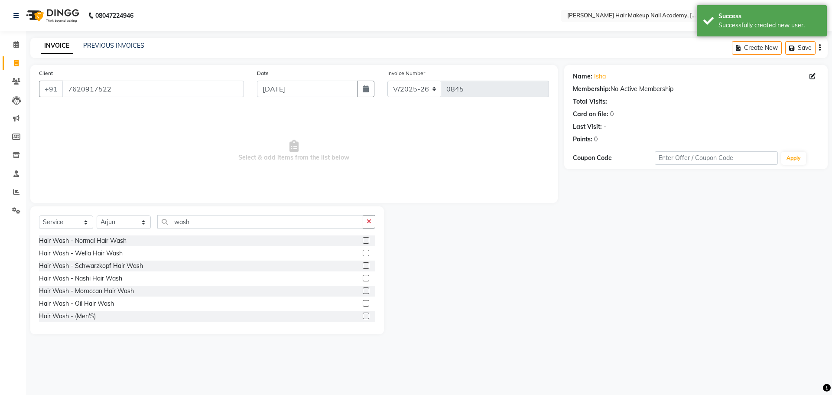
click at [363, 304] on label at bounding box center [366, 303] width 6 height 6
click at [363, 304] on input "checkbox" at bounding box center [366, 304] width 6 height 6
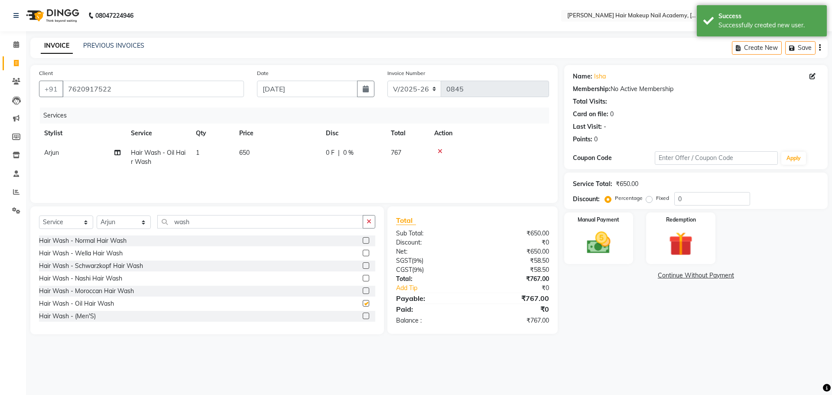
checkbox input "false"
click at [367, 217] on button "button" at bounding box center [369, 221] width 13 height 13
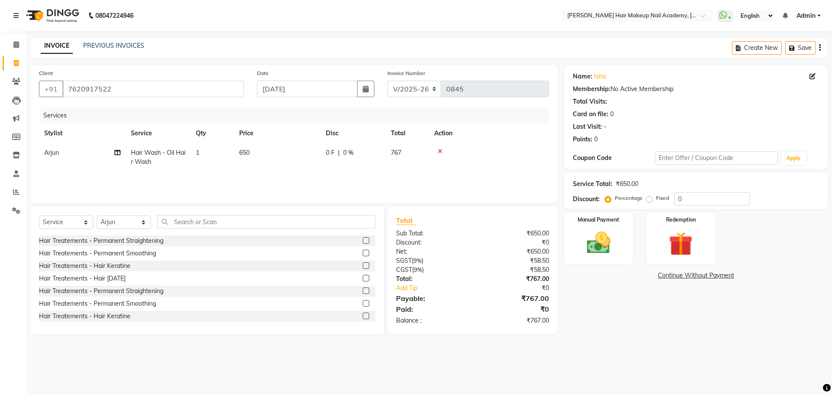
click at [819, 47] on button "button" at bounding box center [820, 48] width 2 height 20
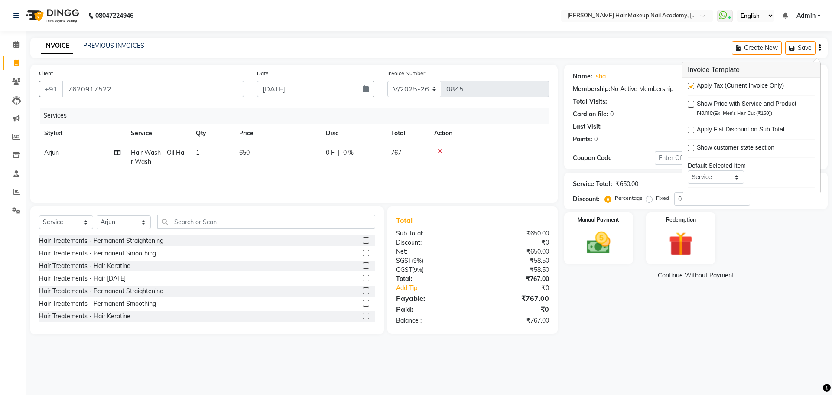
click at [691, 87] on label at bounding box center [690, 86] width 6 height 6
click at [691, 87] on input "checkbox" at bounding box center [690, 87] width 6 height 6
checkbox input "false"
click at [612, 300] on div "Name: Isha Membership: No Active Membership Total Visits: Card on file: 0 Last …" at bounding box center [699, 199] width 270 height 269
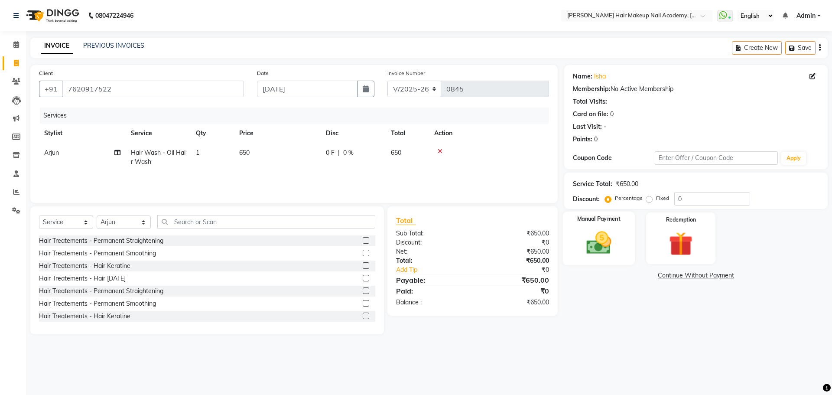
click at [612, 242] on img at bounding box center [598, 242] width 40 height 29
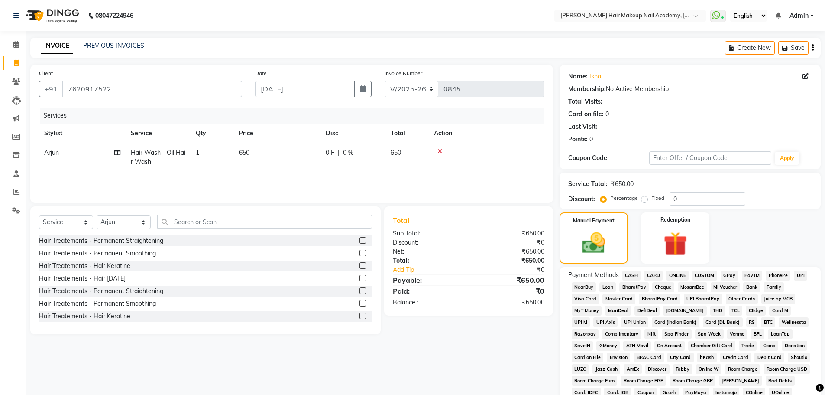
click at [628, 272] on span "CASH" at bounding box center [631, 275] width 19 height 10
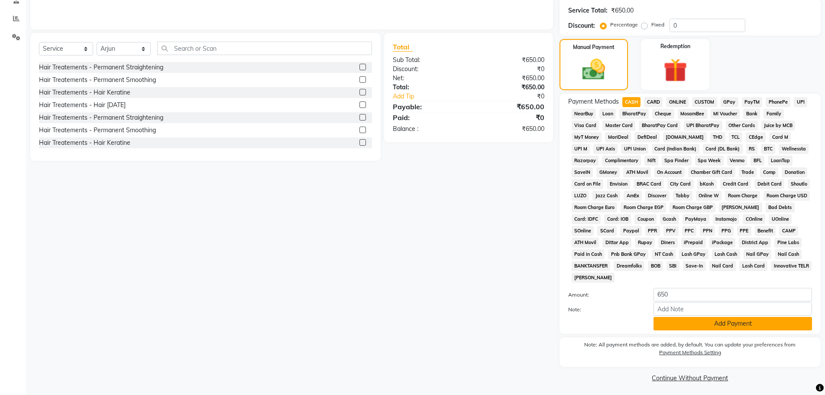
click at [675, 320] on button "Add Payment" at bounding box center [733, 323] width 159 height 13
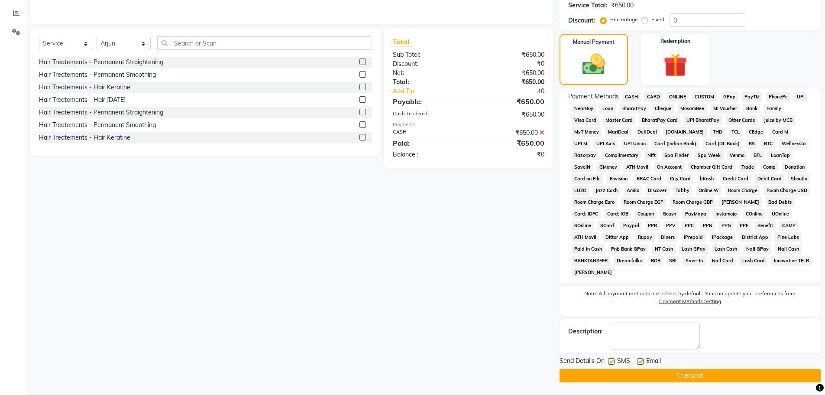
scroll to position [179, 0]
click at [708, 372] on button "Checkout" at bounding box center [690, 374] width 261 height 13
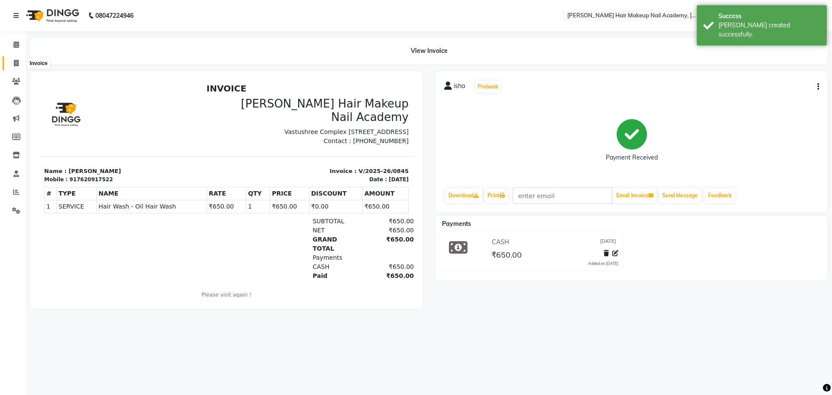
click at [9, 63] on span at bounding box center [16, 63] width 15 height 10
select select "3468"
select select "service"
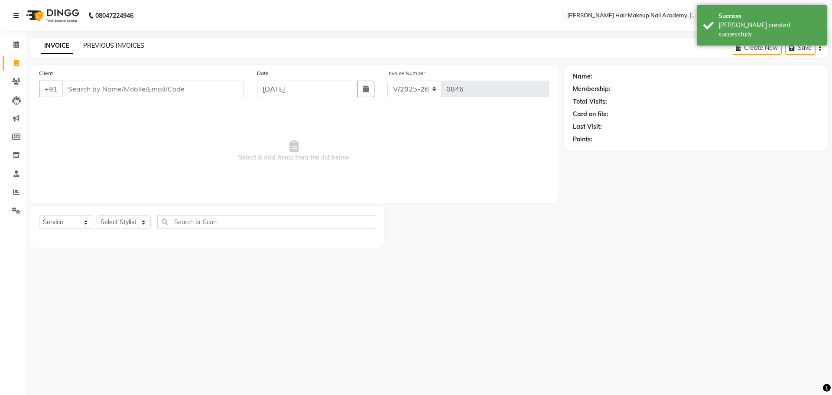
click at [111, 46] on link "PREVIOUS INVOICES" at bounding box center [113, 46] width 61 height 8
